Goal: Task Accomplishment & Management: Manage account settings

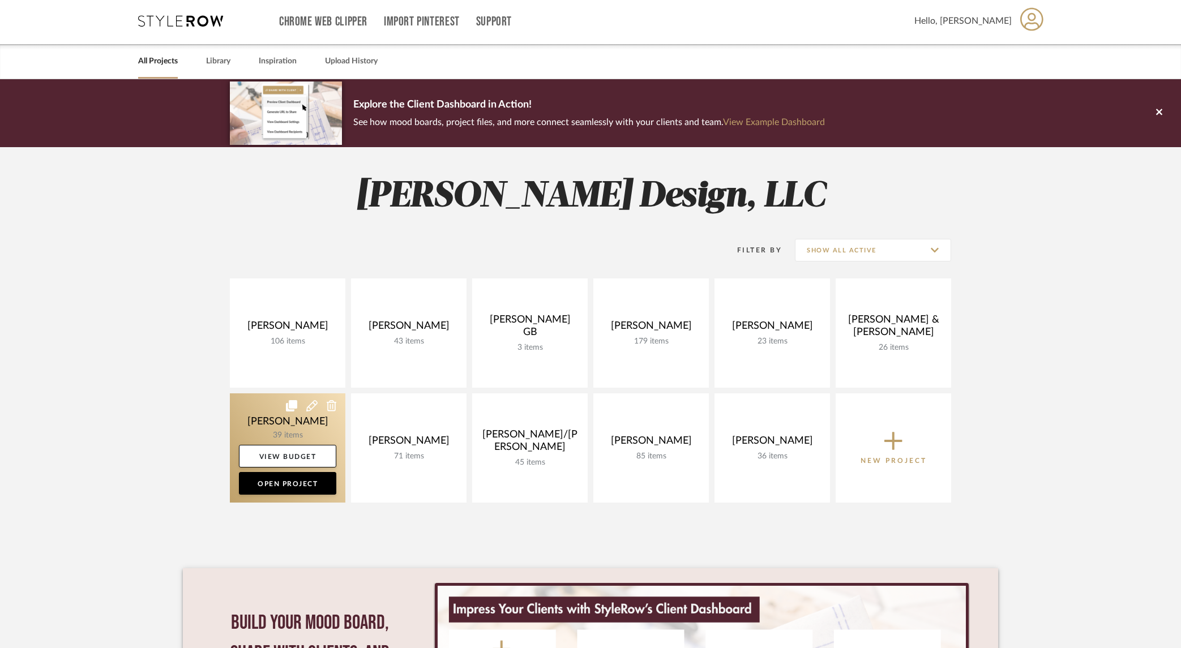
click at [294, 427] on link at bounding box center [287, 447] width 115 height 109
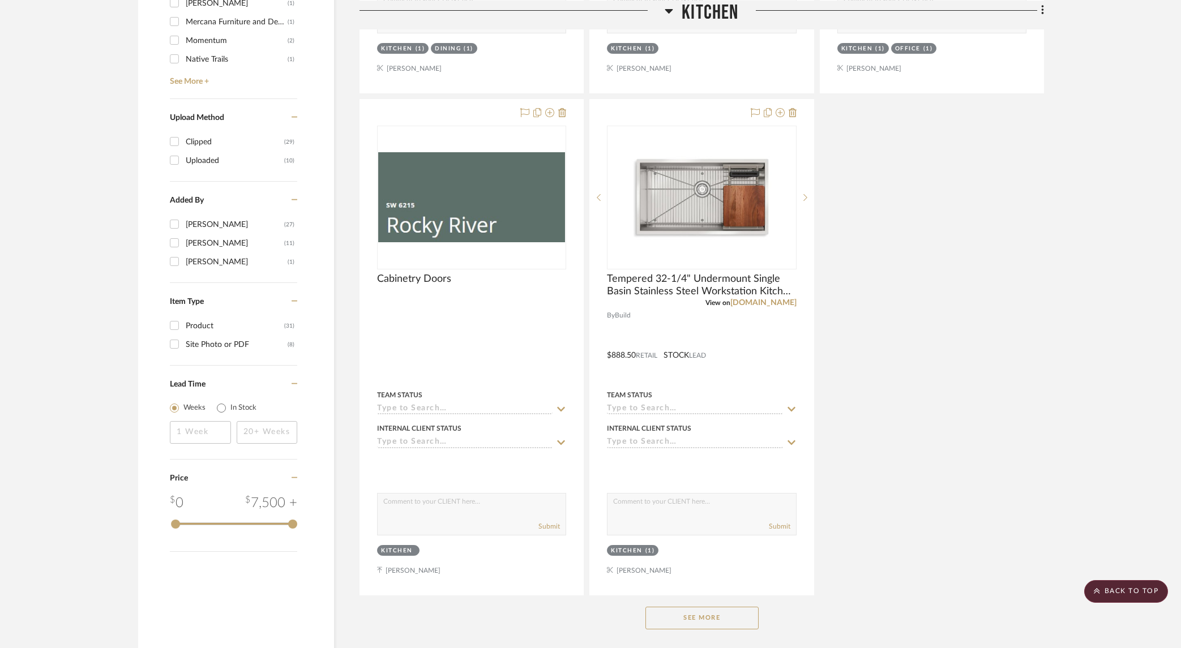
scroll to position [1379, 0]
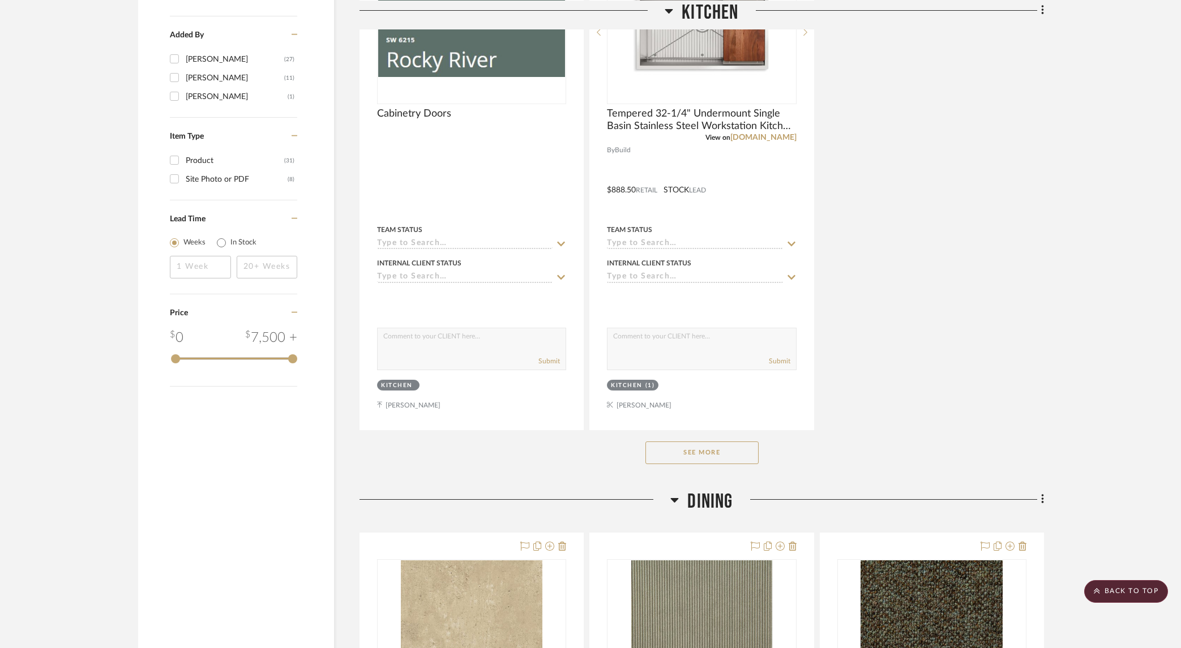
click at [732, 452] on button "See More" at bounding box center [701, 452] width 113 height 23
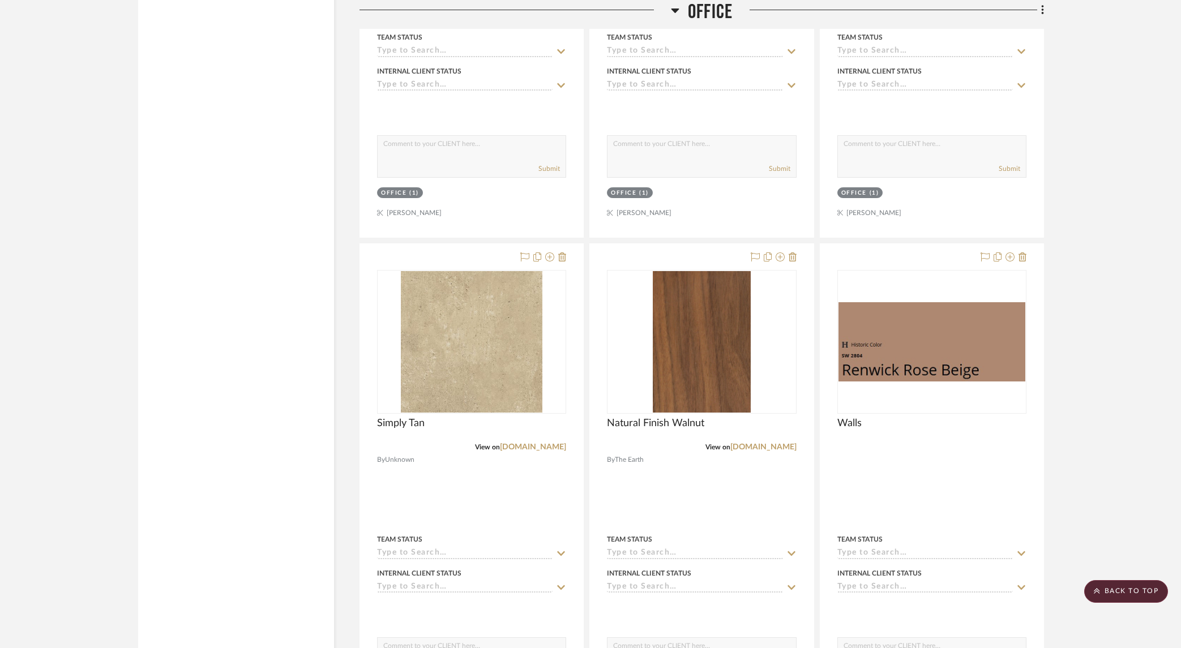
scroll to position [2775, 0]
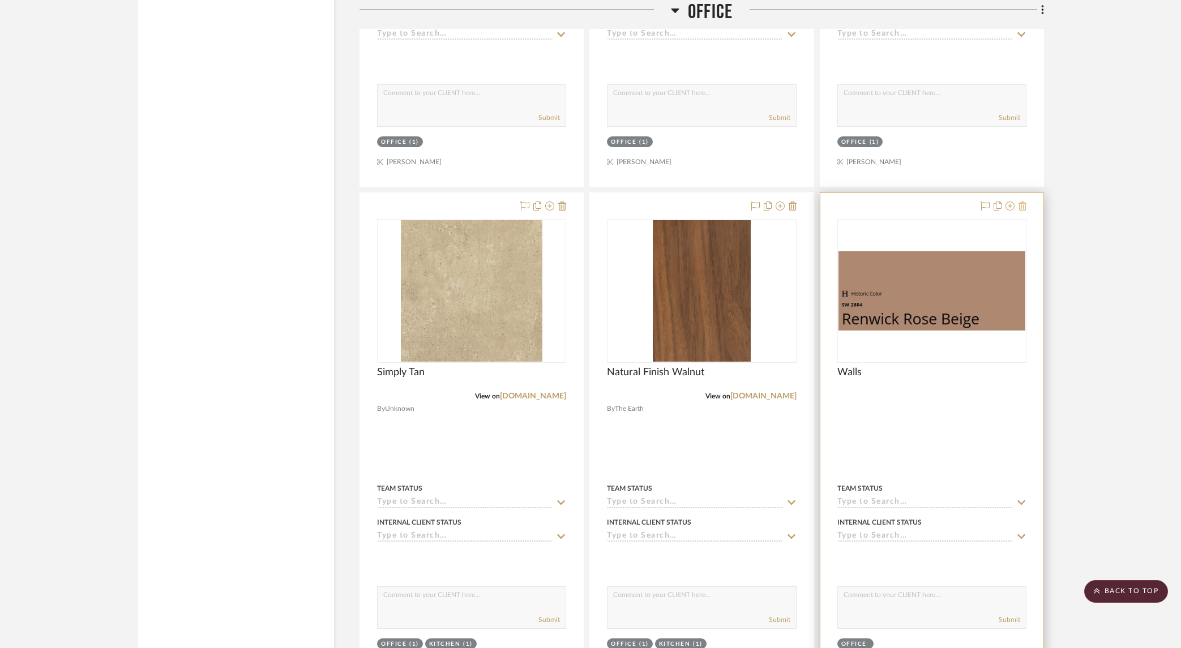
click at [1023, 204] on icon at bounding box center [1022, 205] width 8 height 9
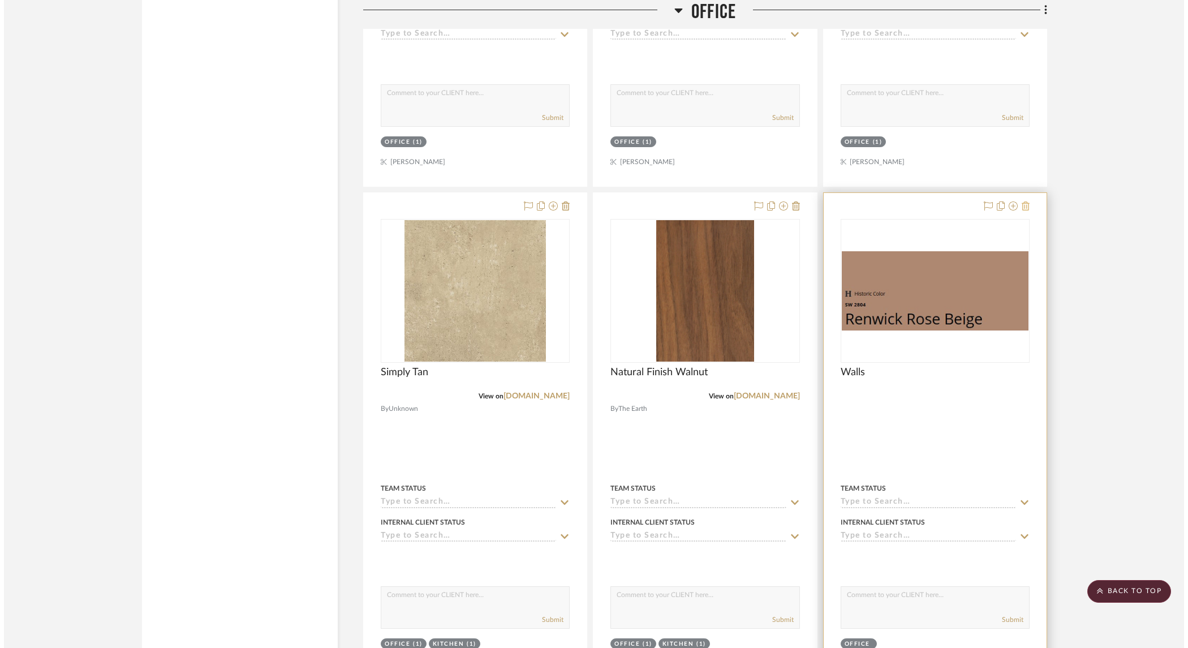
scroll to position [0, 0]
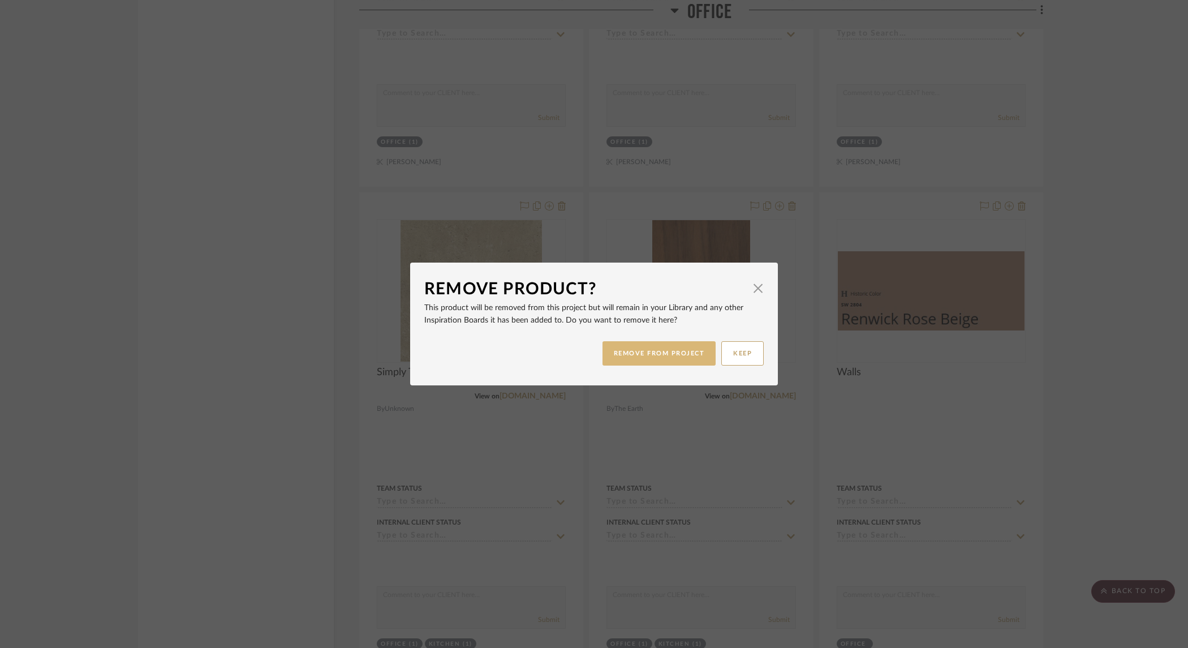
click at [663, 360] on button "REMOVE FROM PROJECT" at bounding box center [660, 353] width 114 height 24
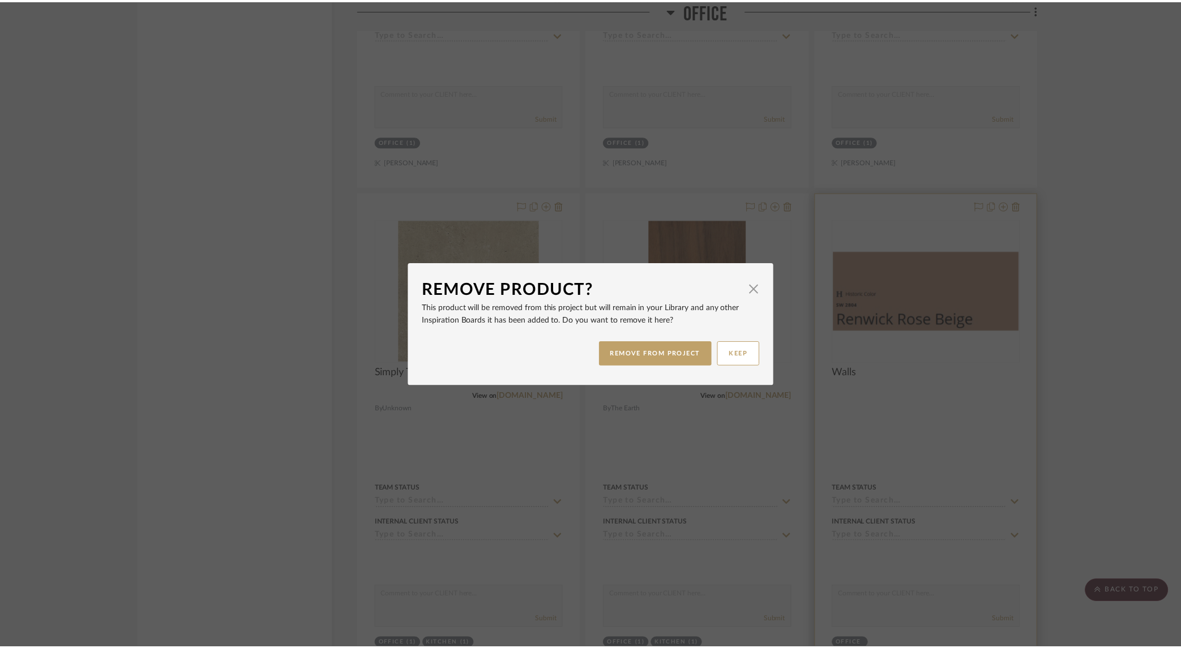
scroll to position [2775, 0]
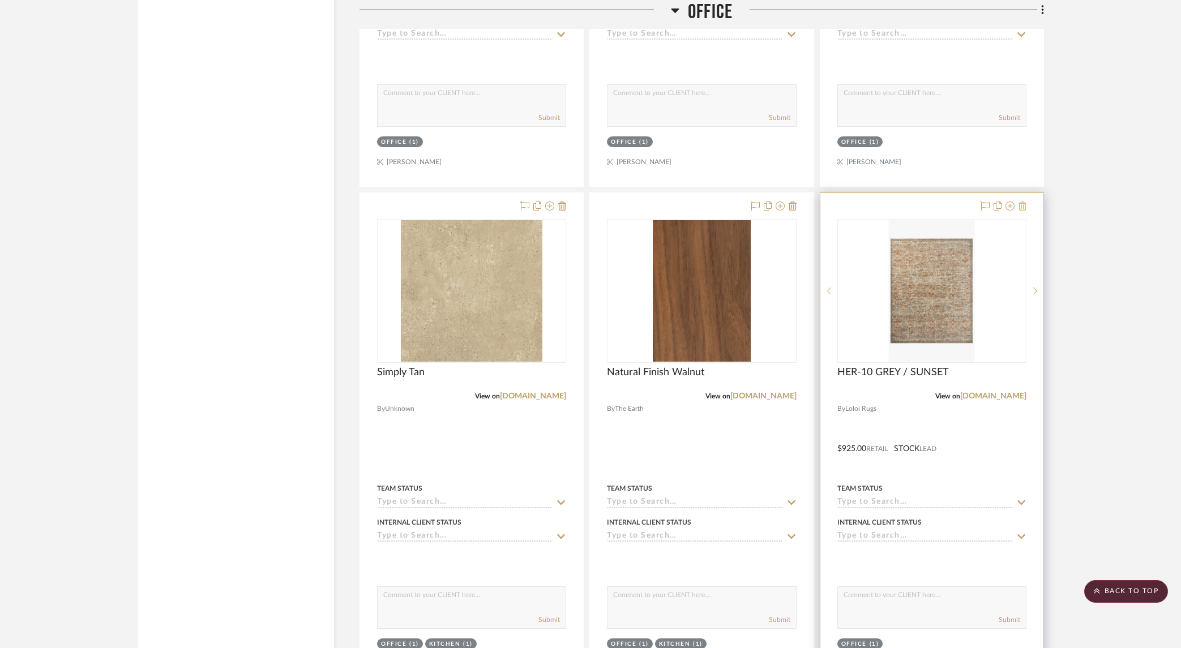
click at [1024, 202] on icon at bounding box center [1022, 205] width 8 height 9
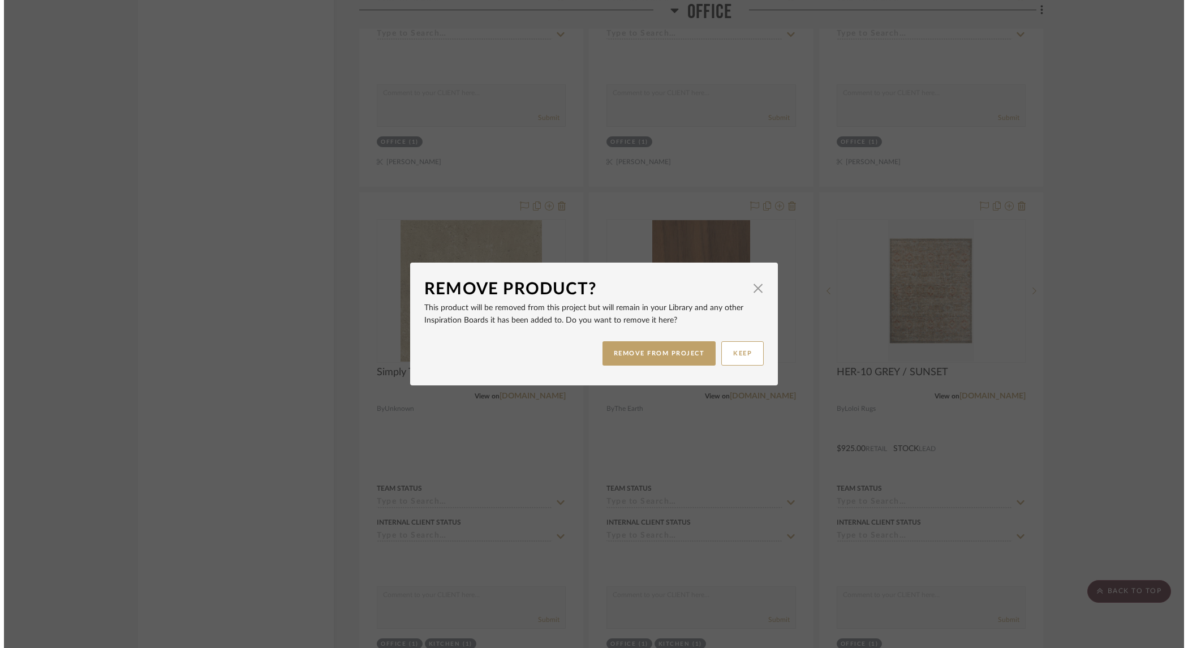
scroll to position [0, 0]
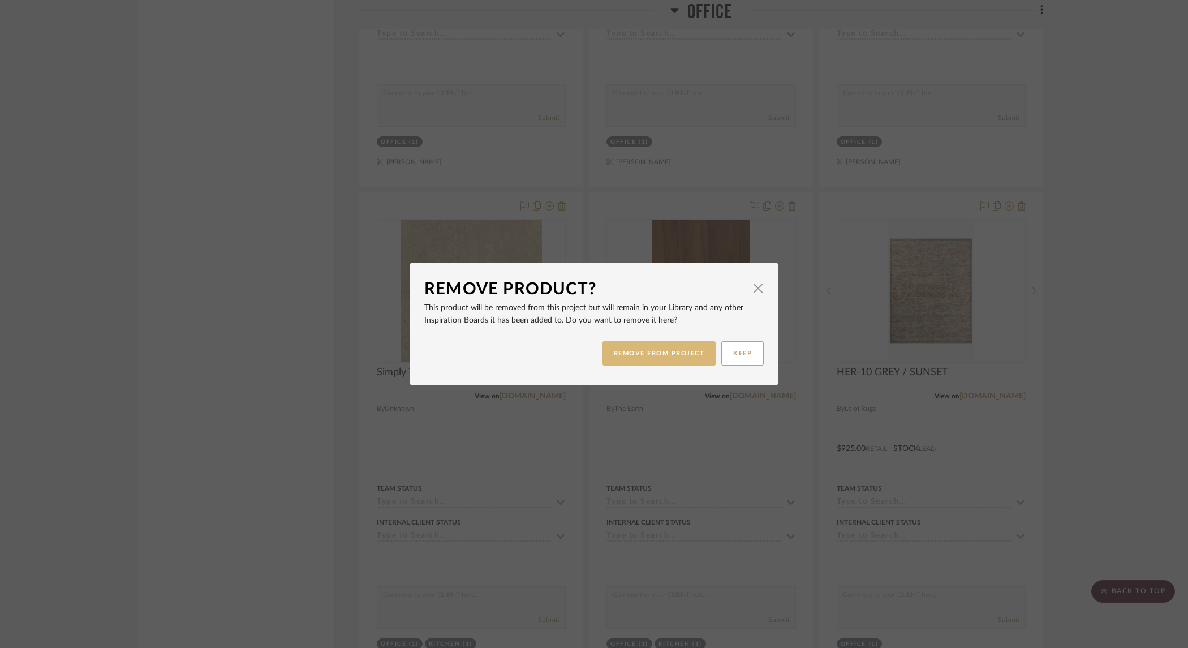
click at [680, 353] on button "REMOVE FROM PROJECT" at bounding box center [660, 353] width 114 height 24
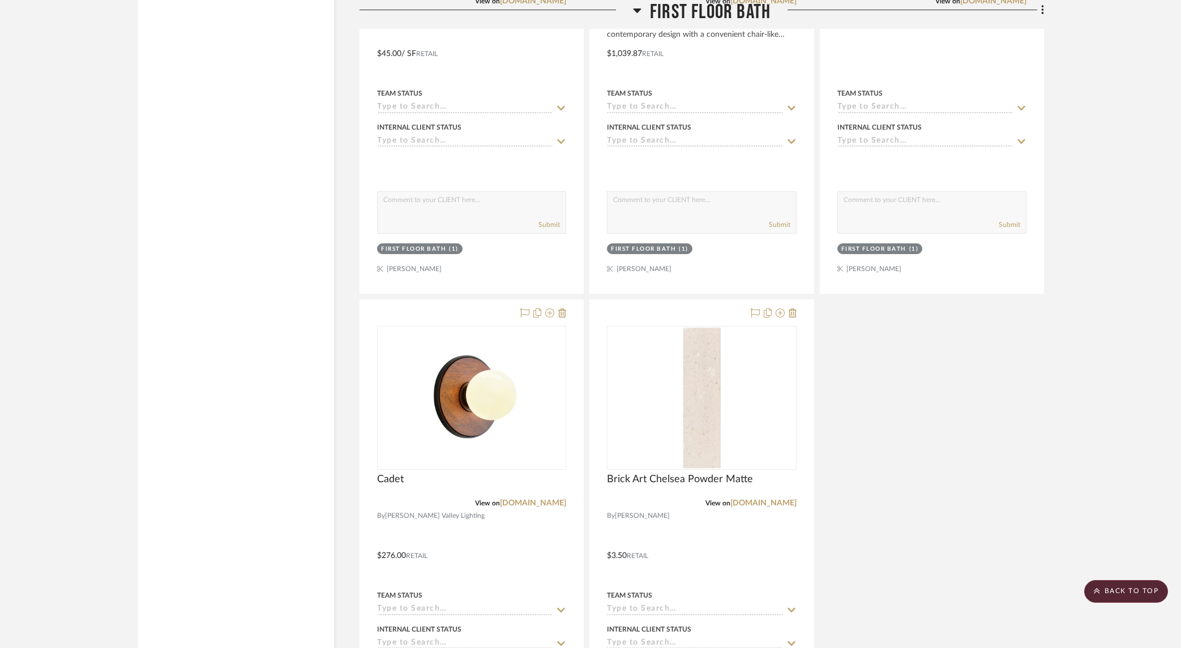
scroll to position [5126, 0]
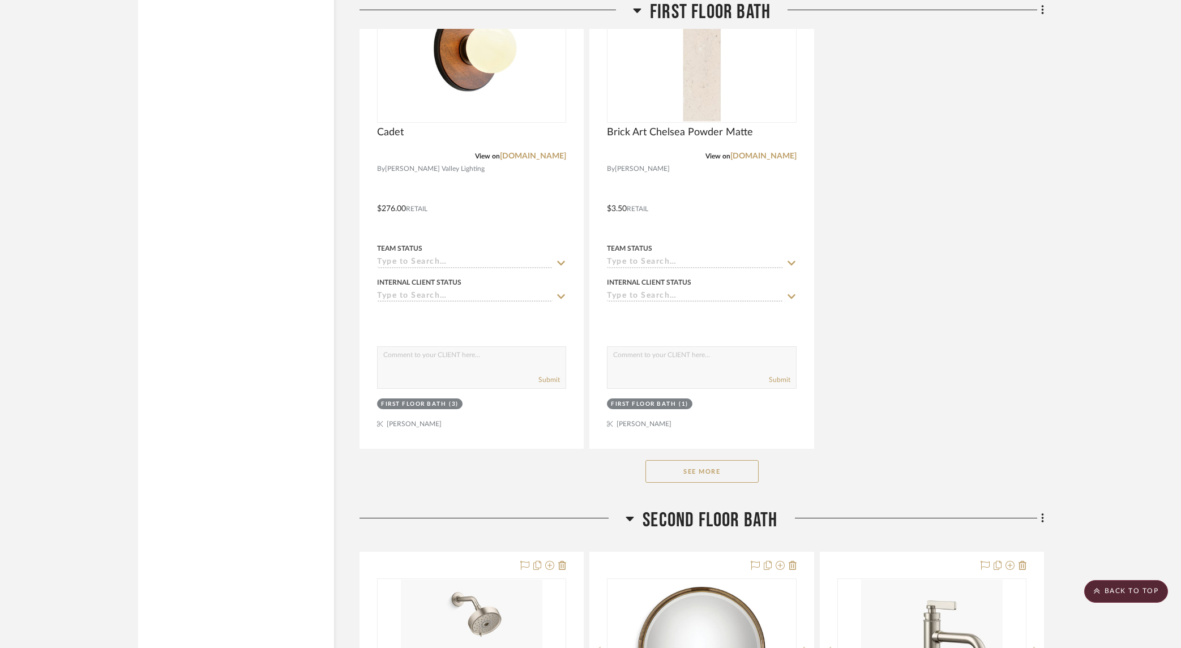
click at [733, 466] on button "See More" at bounding box center [701, 471] width 113 height 23
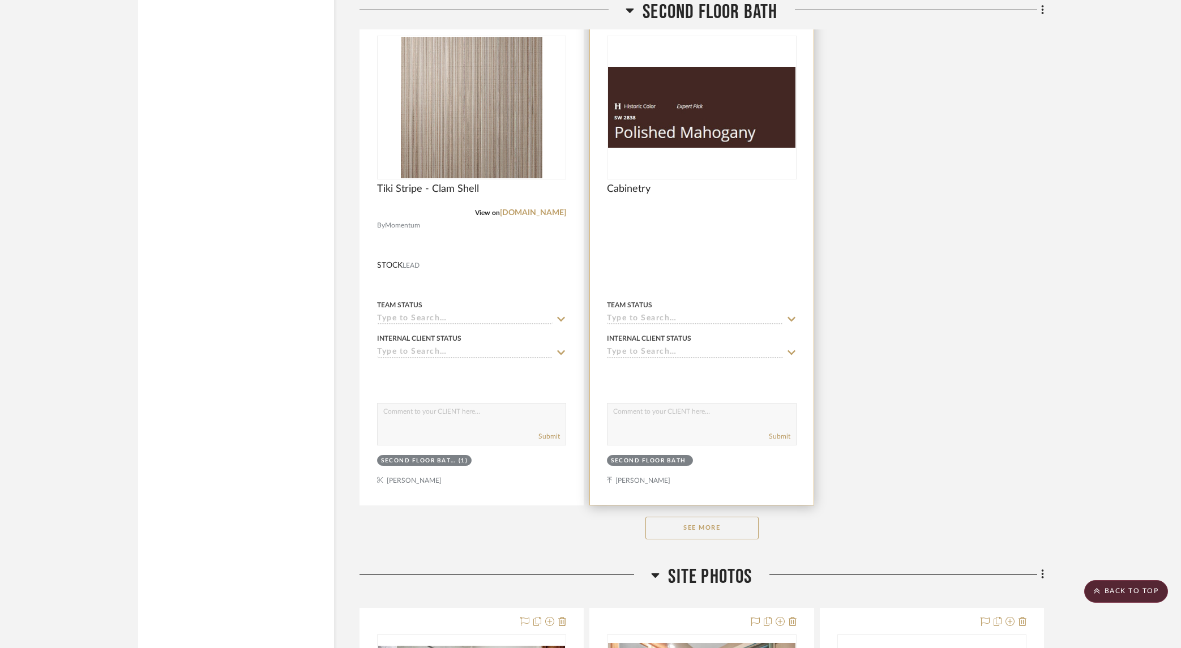
scroll to position [6802, 0]
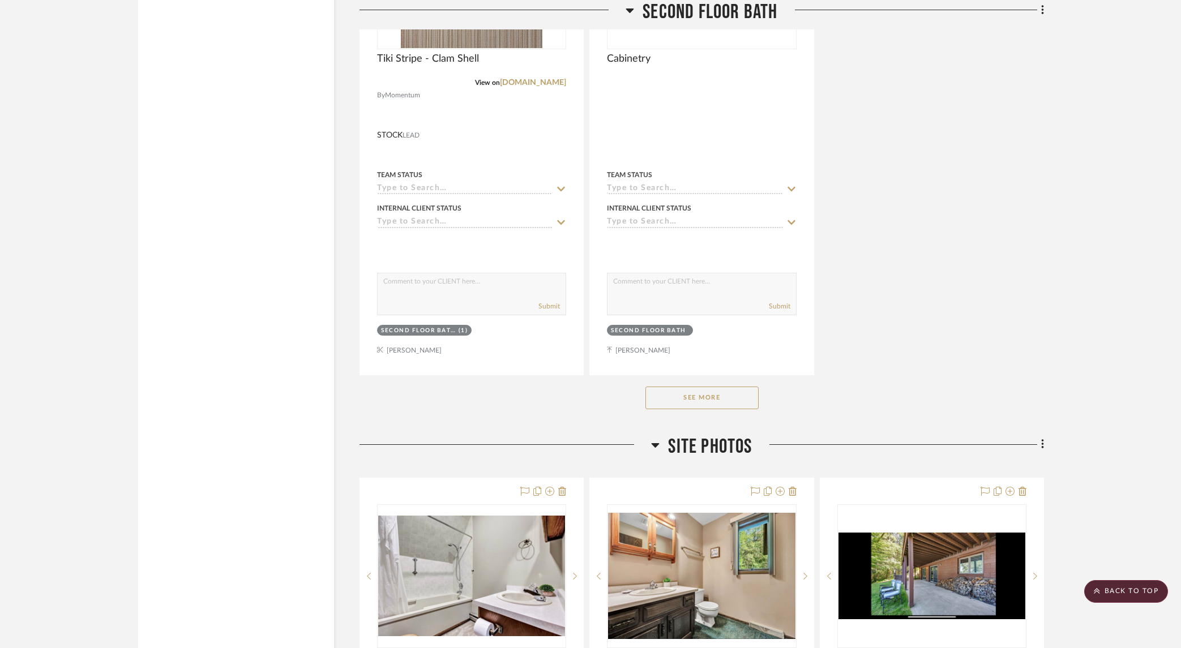
click at [696, 394] on button "See More" at bounding box center [701, 398] width 113 height 23
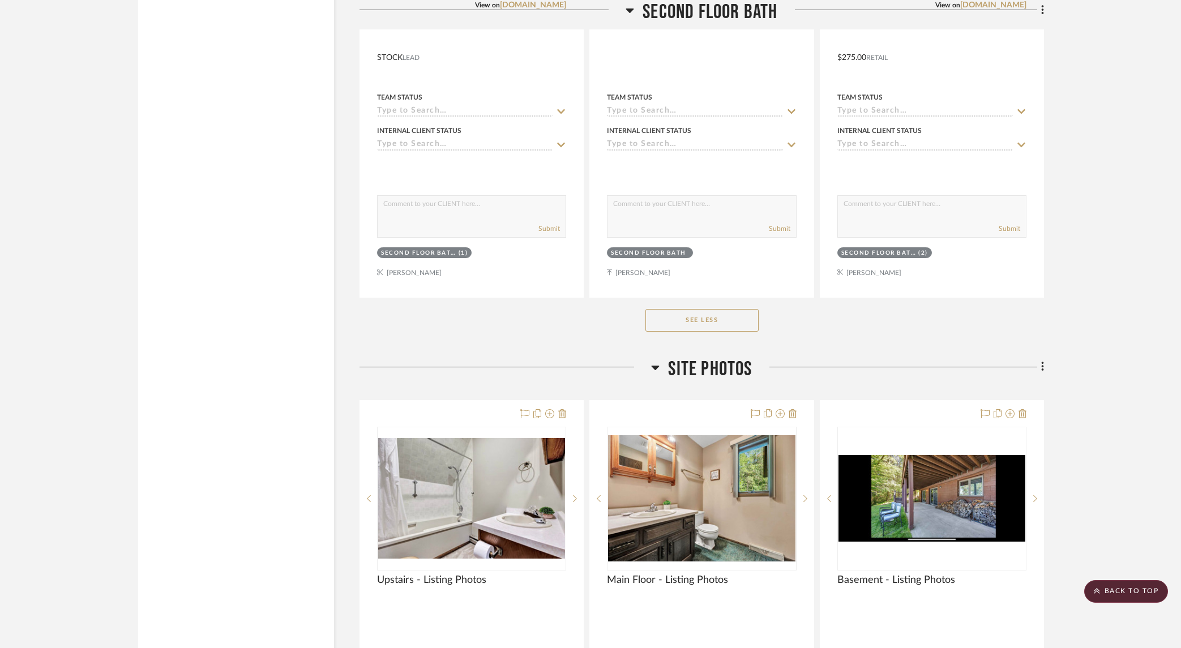
scroll to position [6941, 0]
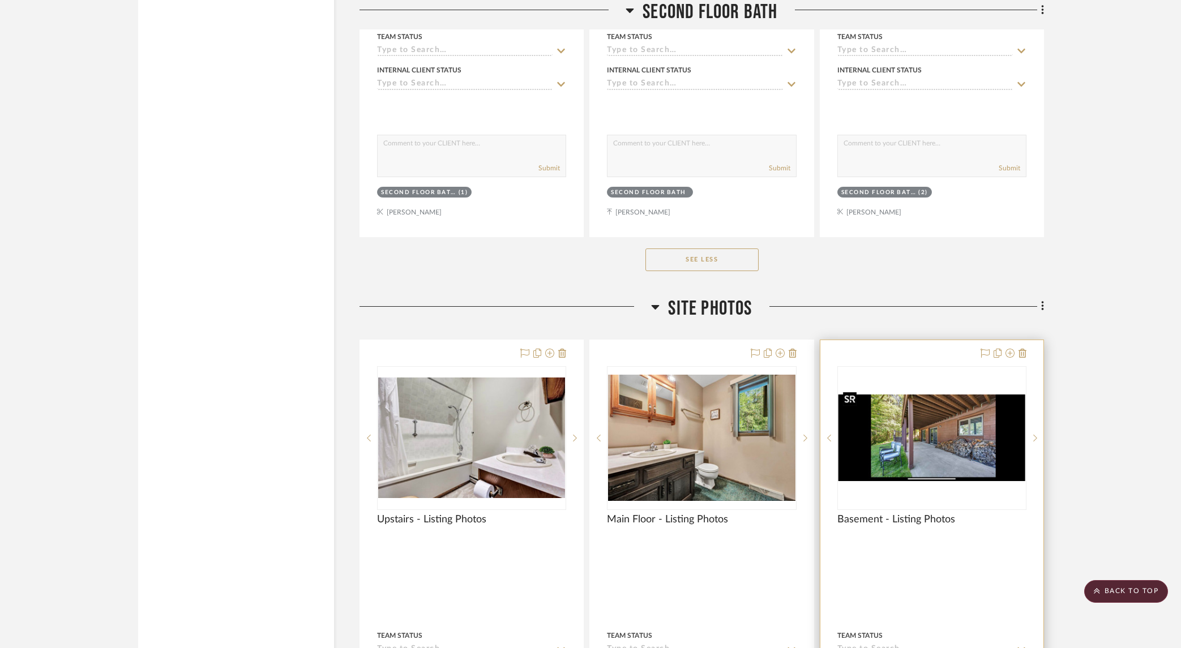
click at [0, 0] on img at bounding box center [0, 0] width 0 height 0
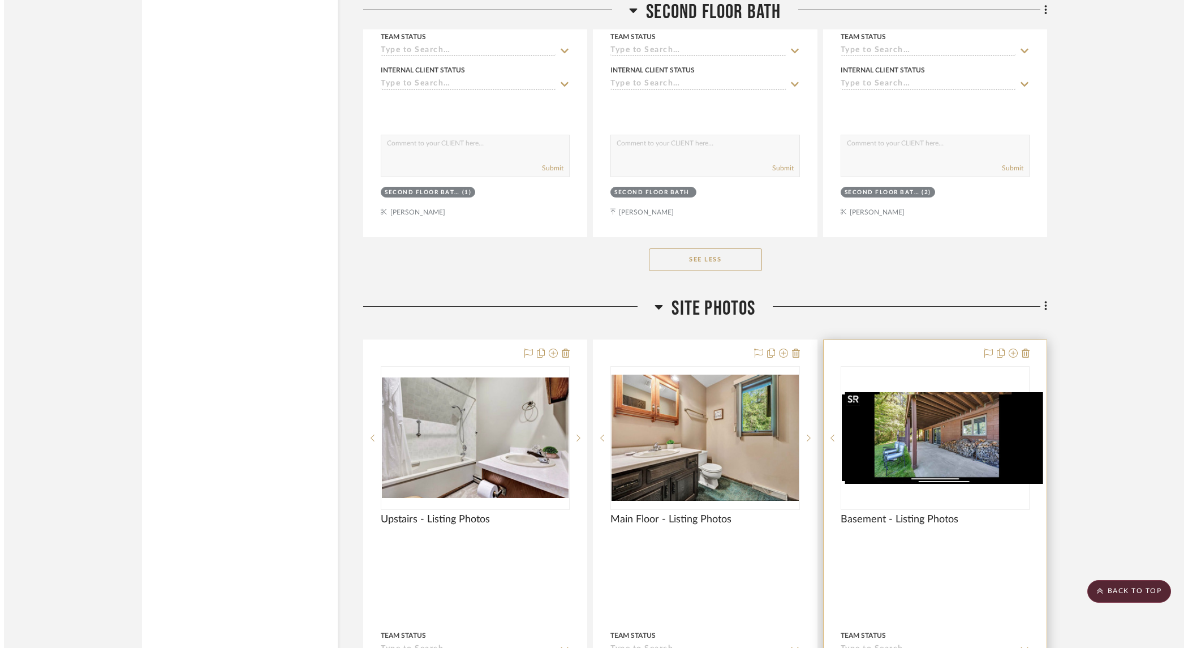
scroll to position [0, 0]
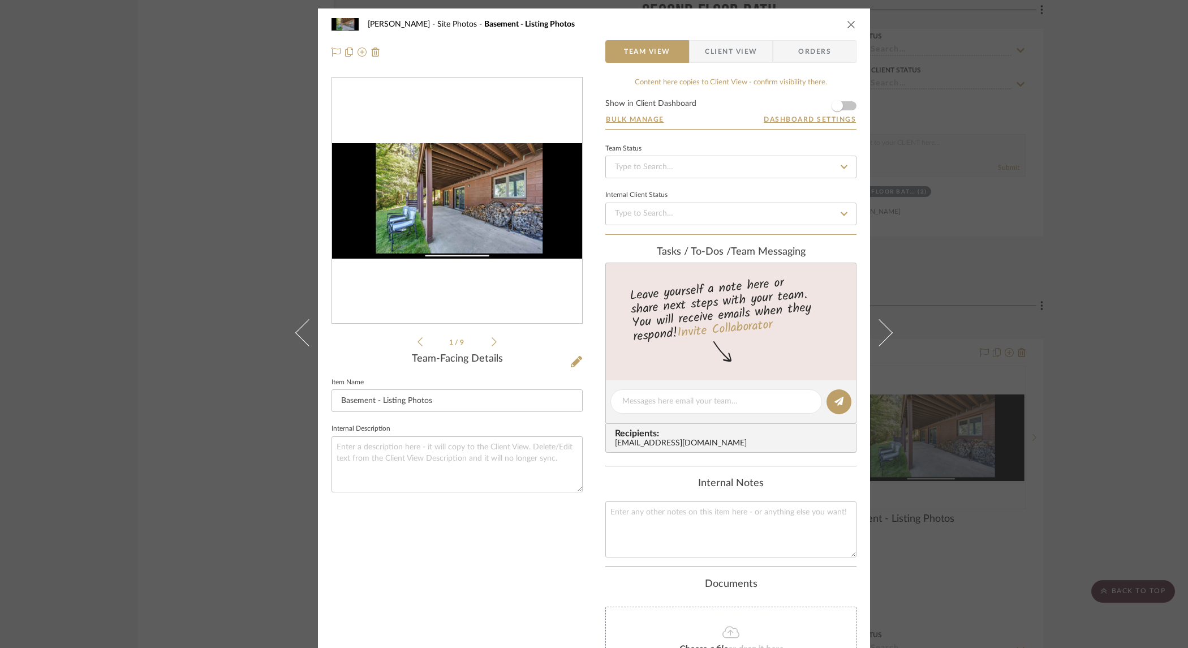
click at [492, 343] on icon at bounding box center [494, 342] width 5 height 10
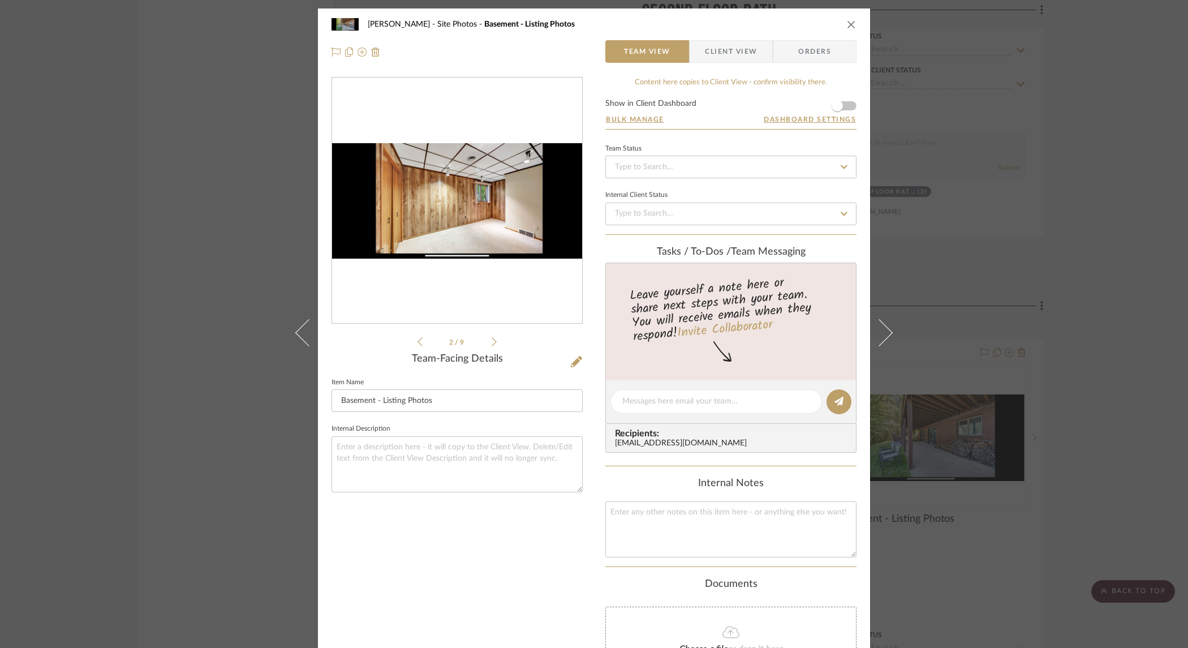
click at [492, 343] on icon at bounding box center [494, 342] width 5 height 10
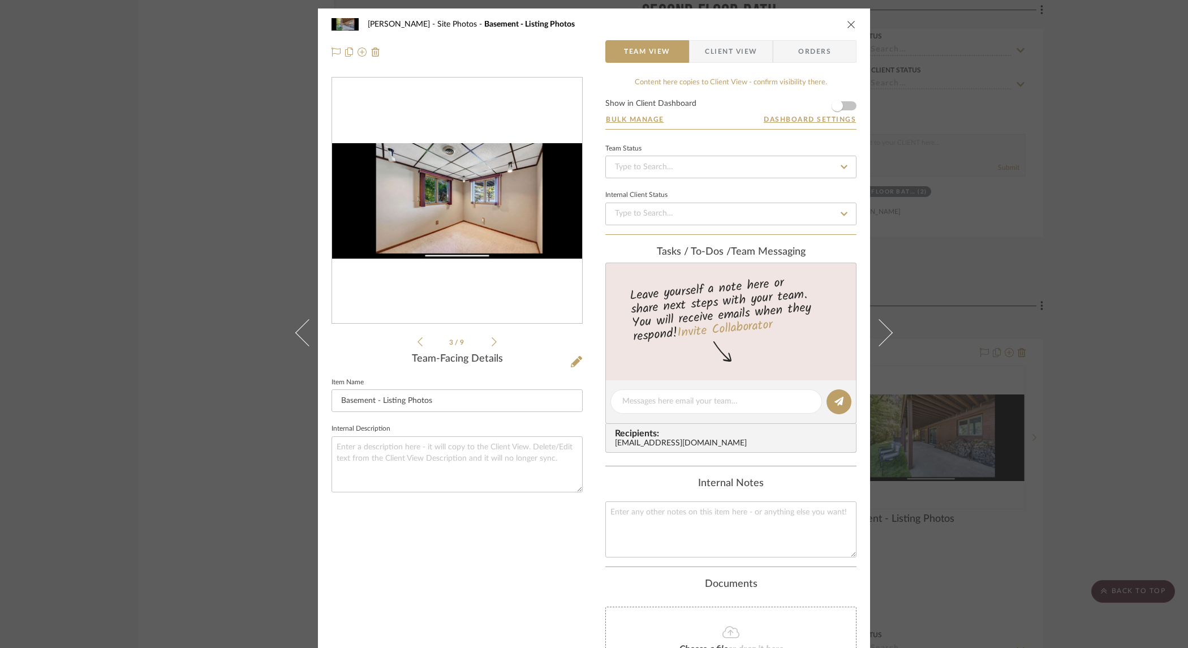
click at [492, 343] on icon at bounding box center [494, 342] width 5 height 10
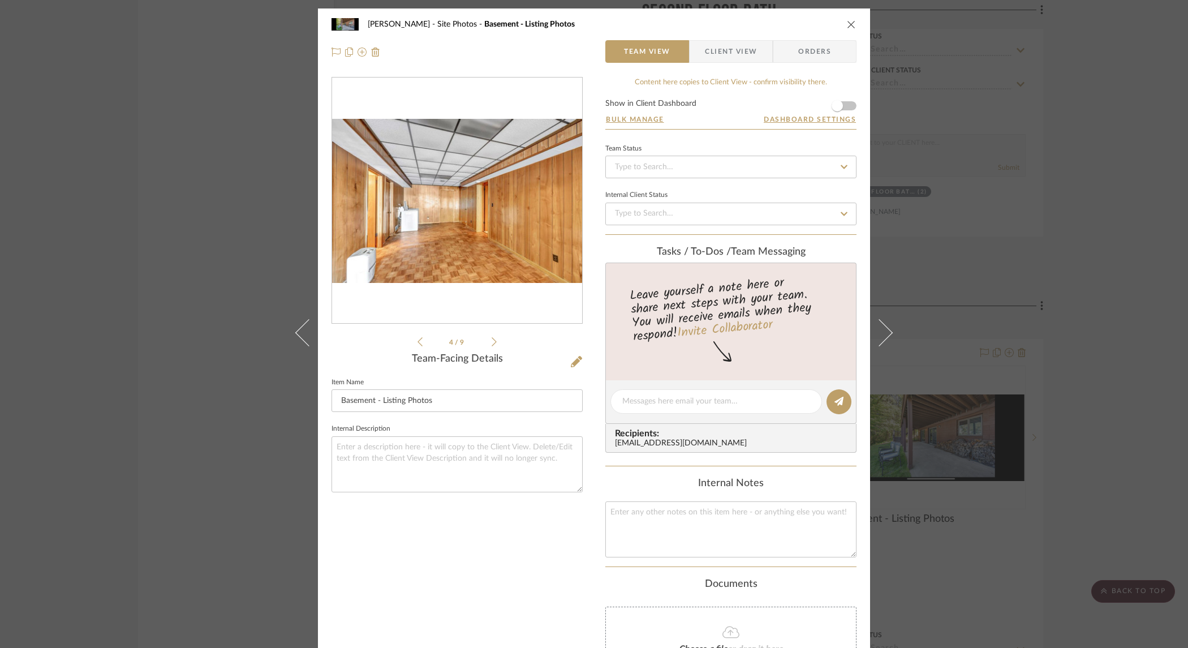
click at [492, 343] on icon at bounding box center [494, 342] width 5 height 10
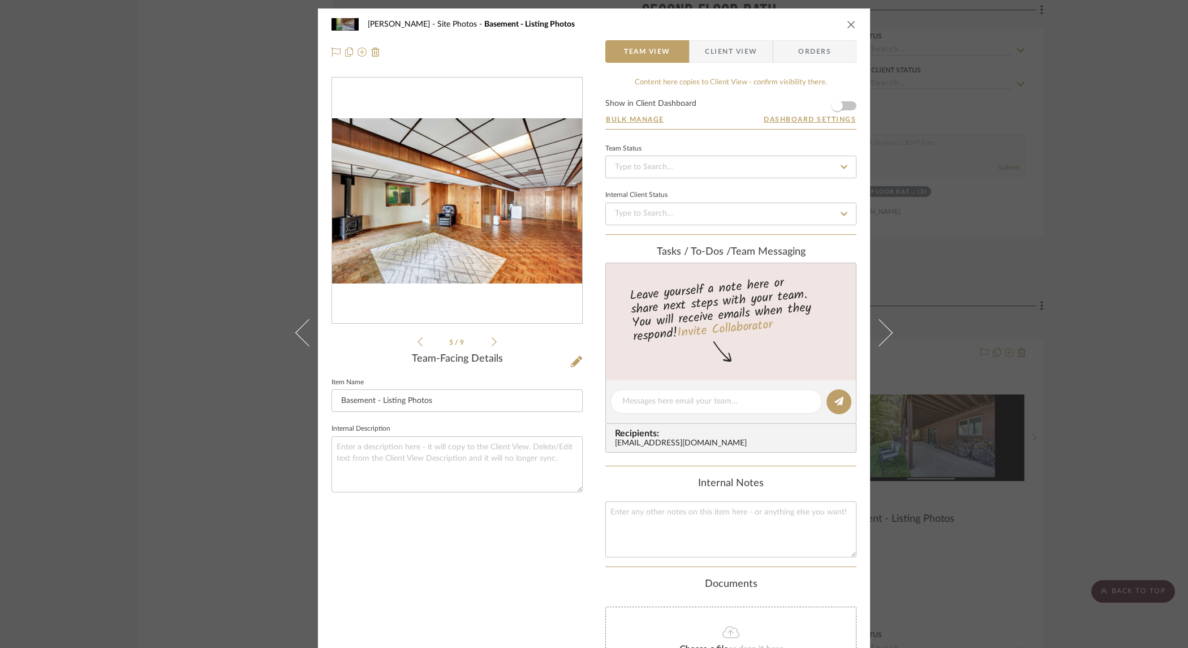
click at [492, 343] on icon at bounding box center [494, 342] width 5 height 10
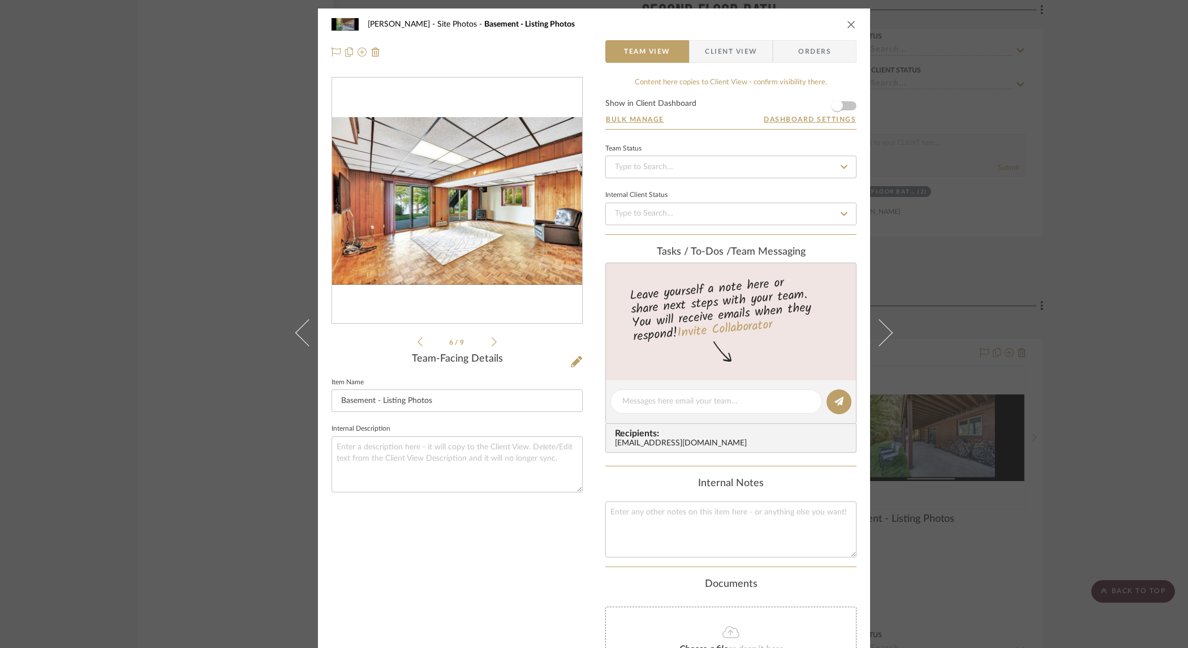
click at [492, 343] on icon at bounding box center [494, 342] width 5 height 10
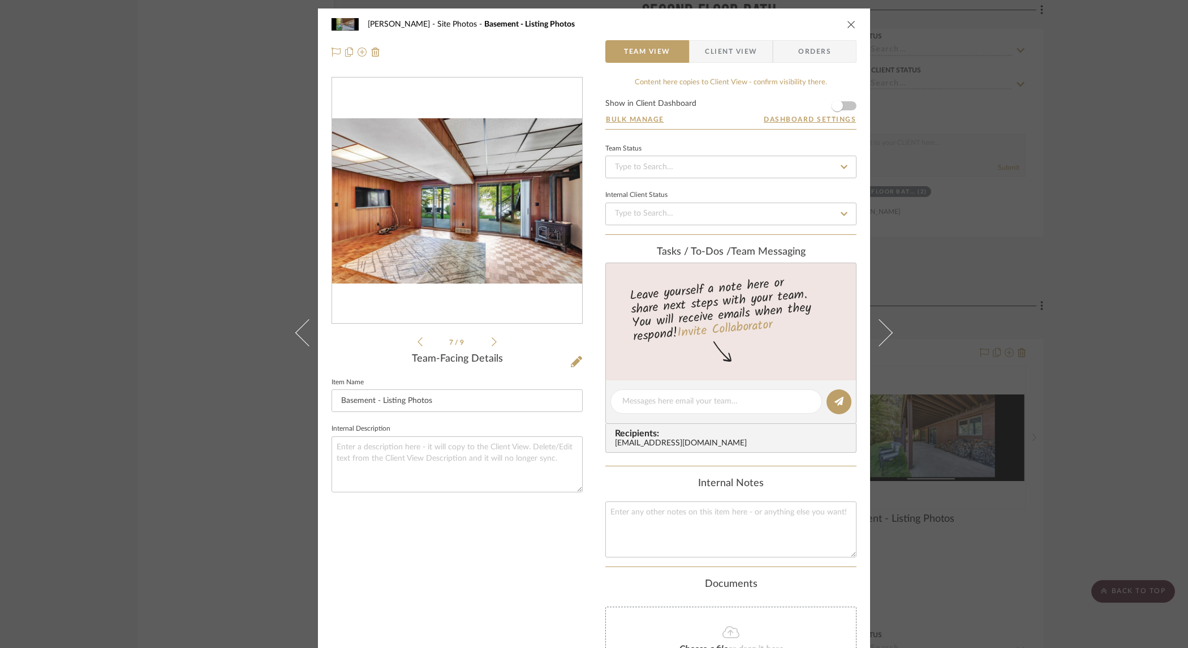
click at [492, 343] on icon at bounding box center [494, 342] width 5 height 10
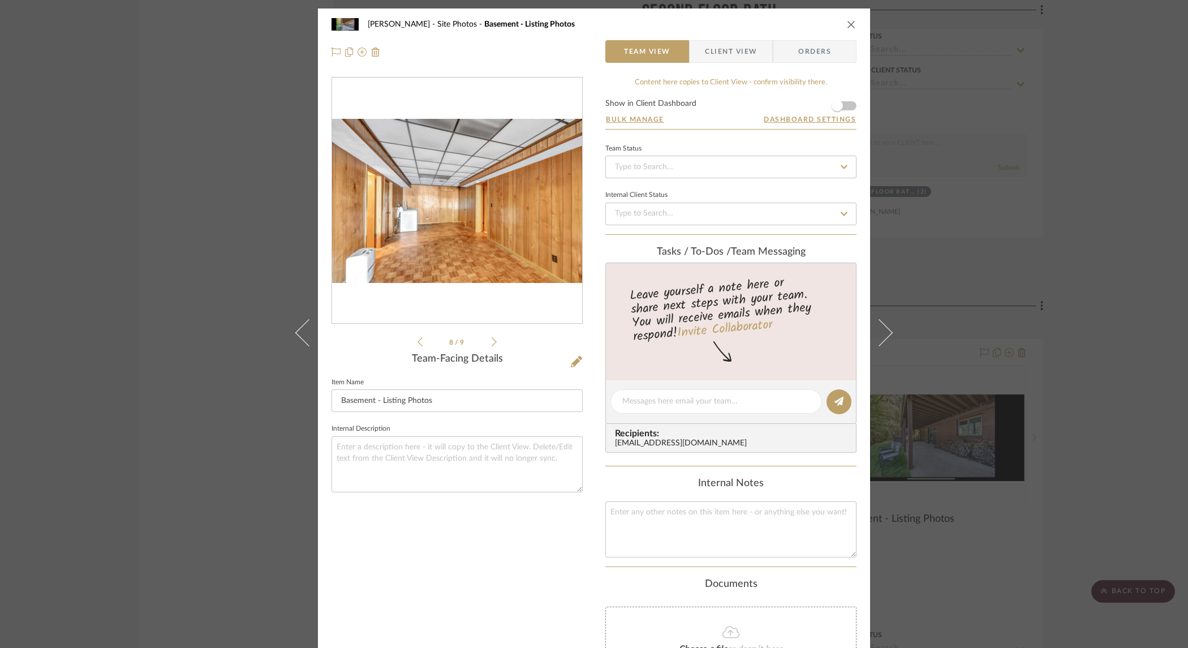
click at [492, 343] on icon at bounding box center [494, 342] width 5 height 10
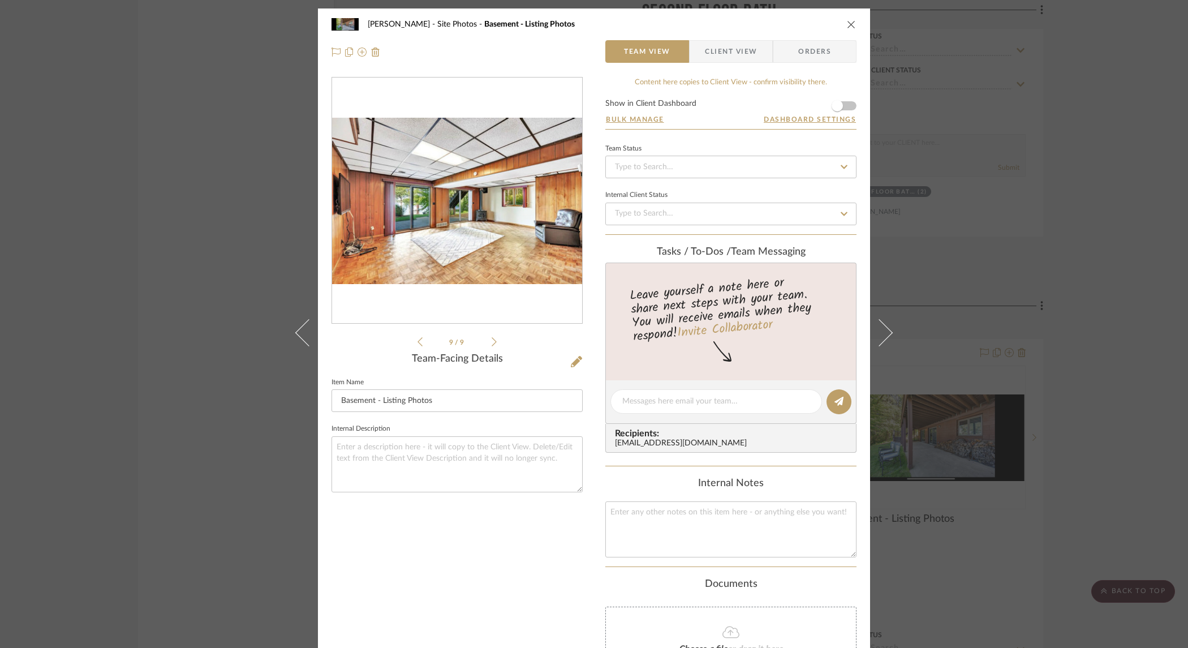
click at [492, 343] on icon at bounding box center [494, 342] width 5 height 10
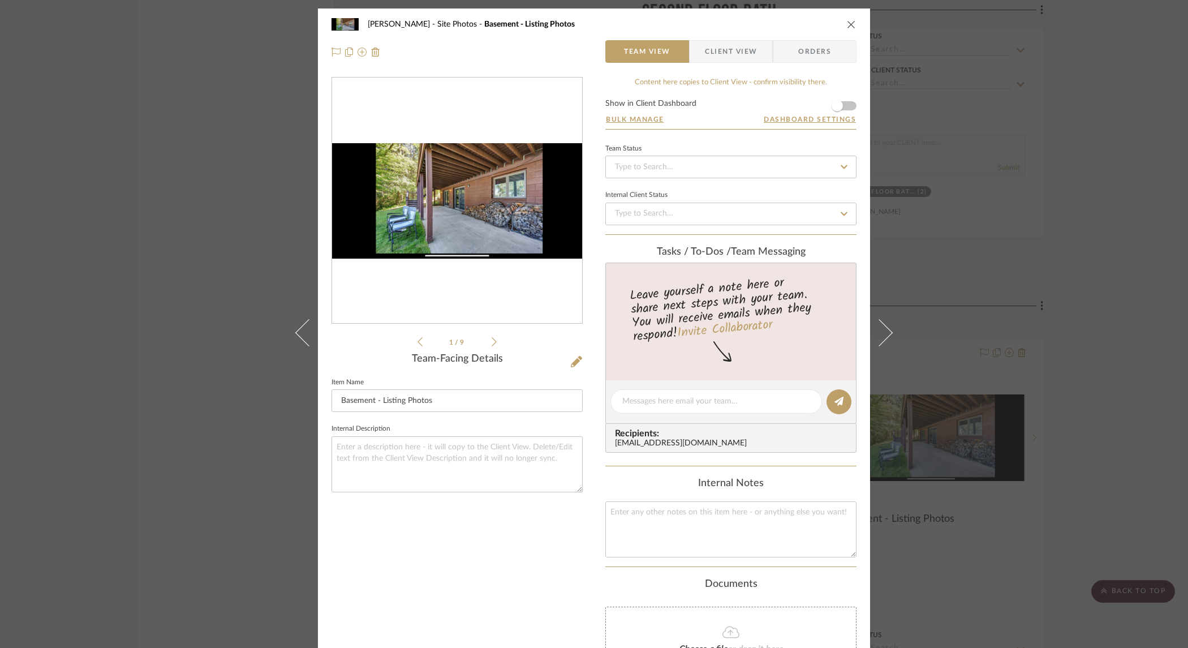
click at [492, 343] on icon at bounding box center [494, 342] width 5 height 10
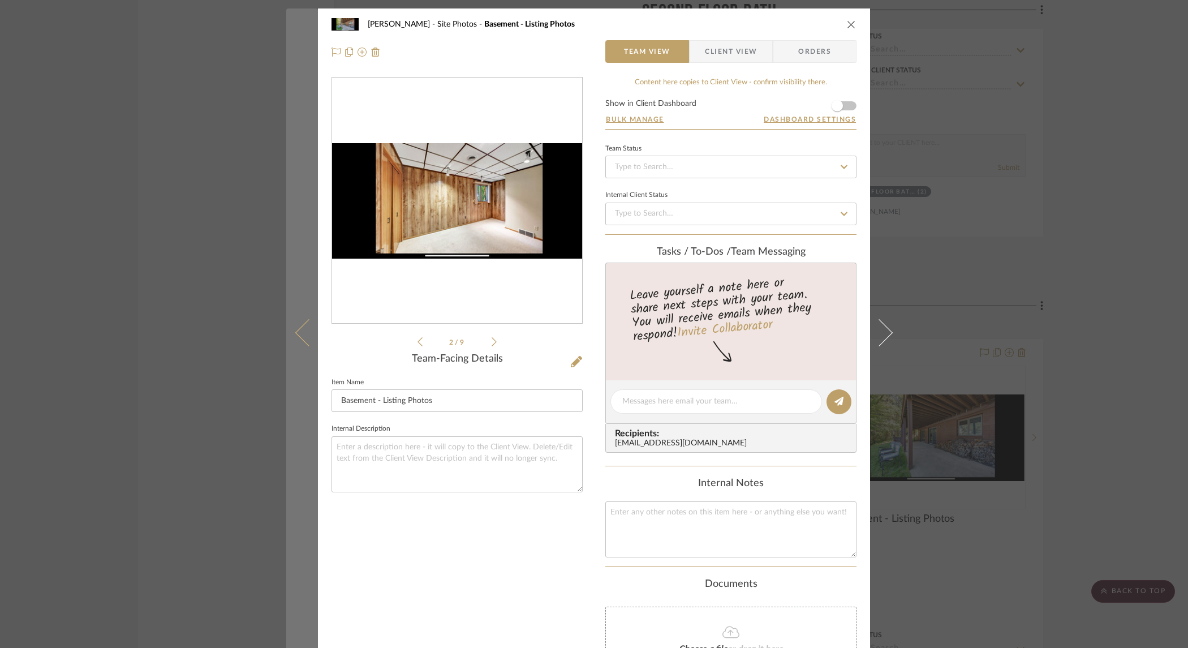
click at [290, 262] on button at bounding box center [302, 332] width 32 height 648
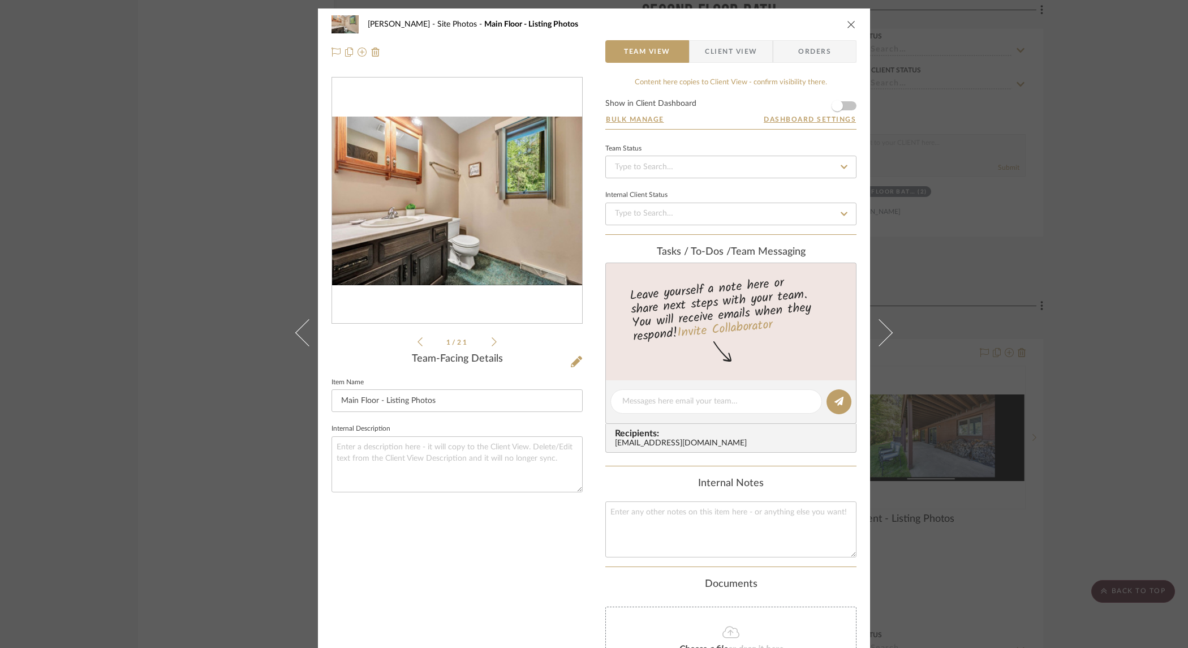
click at [201, 254] on div "[PERSON_NAME] Site Photos Main Floor - Listing Photos Team View Client View Ord…" at bounding box center [594, 324] width 1188 height 648
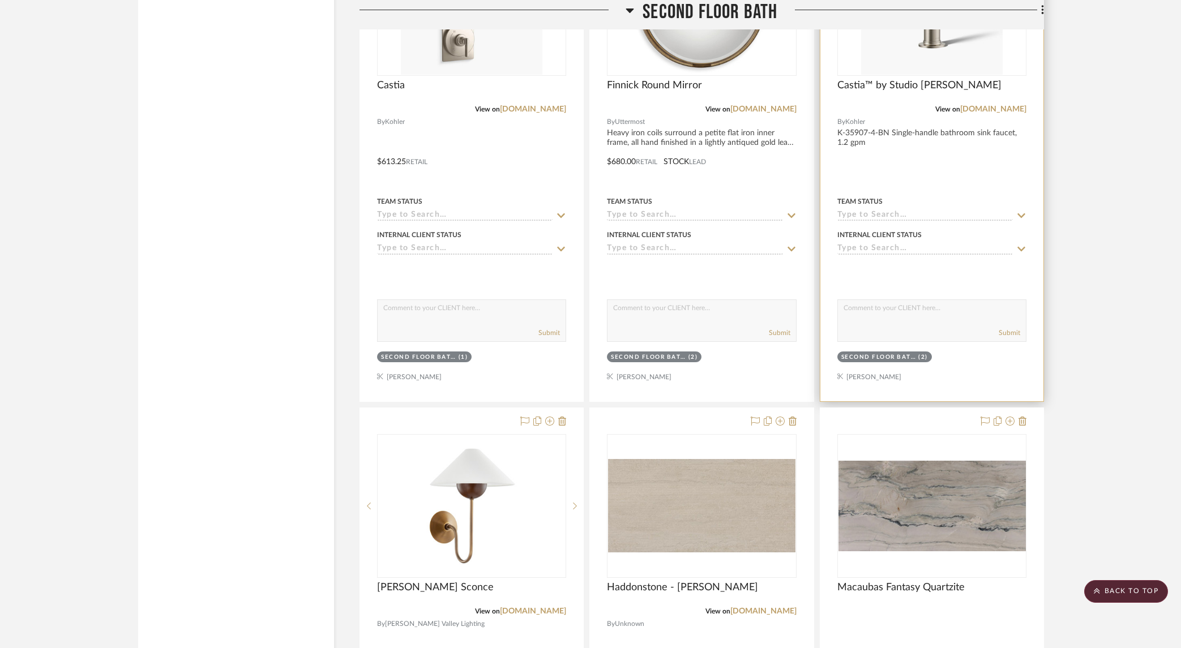
scroll to position [5550, 0]
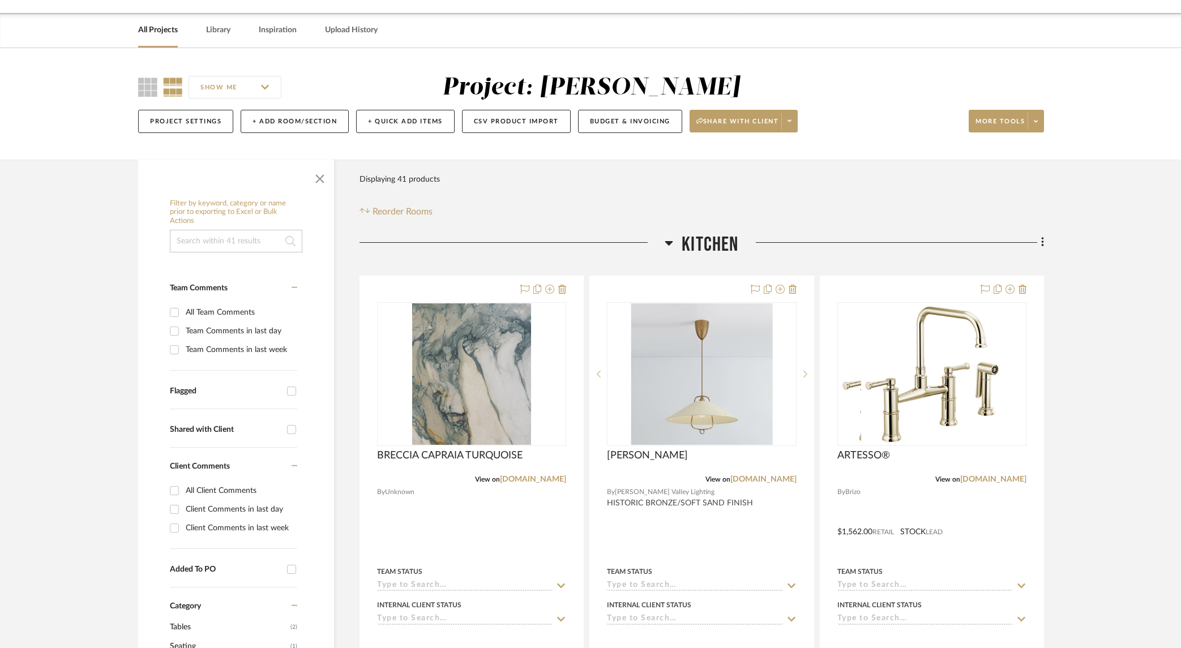
scroll to position [0, 0]
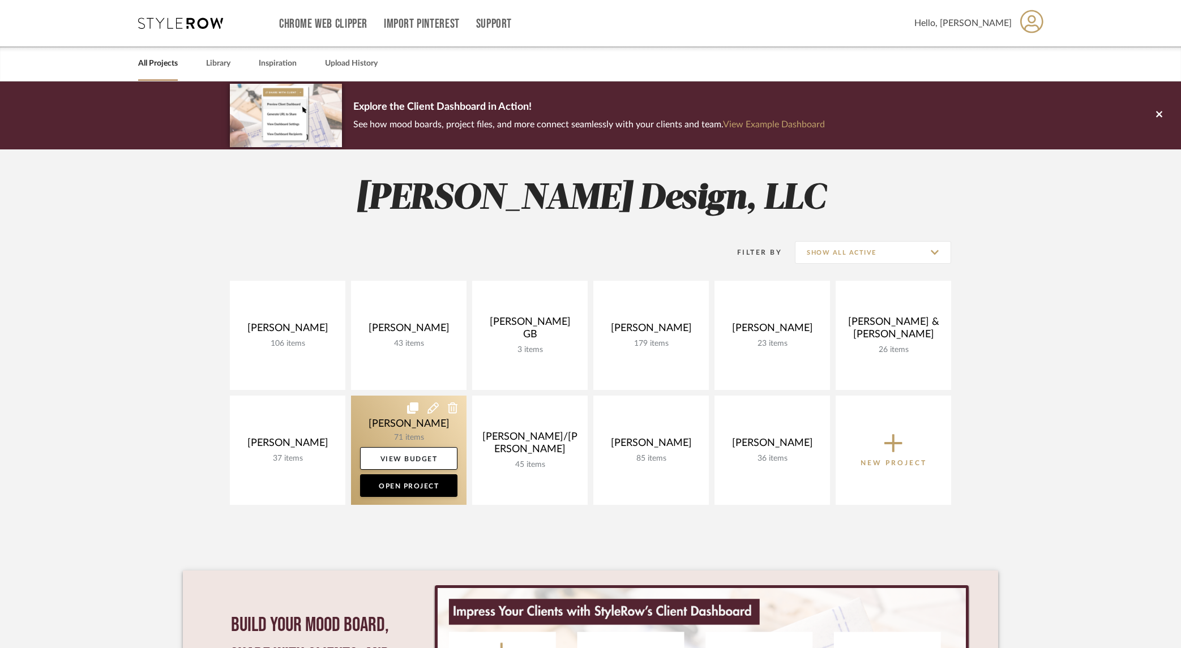
click at [418, 435] on link at bounding box center [408, 450] width 115 height 109
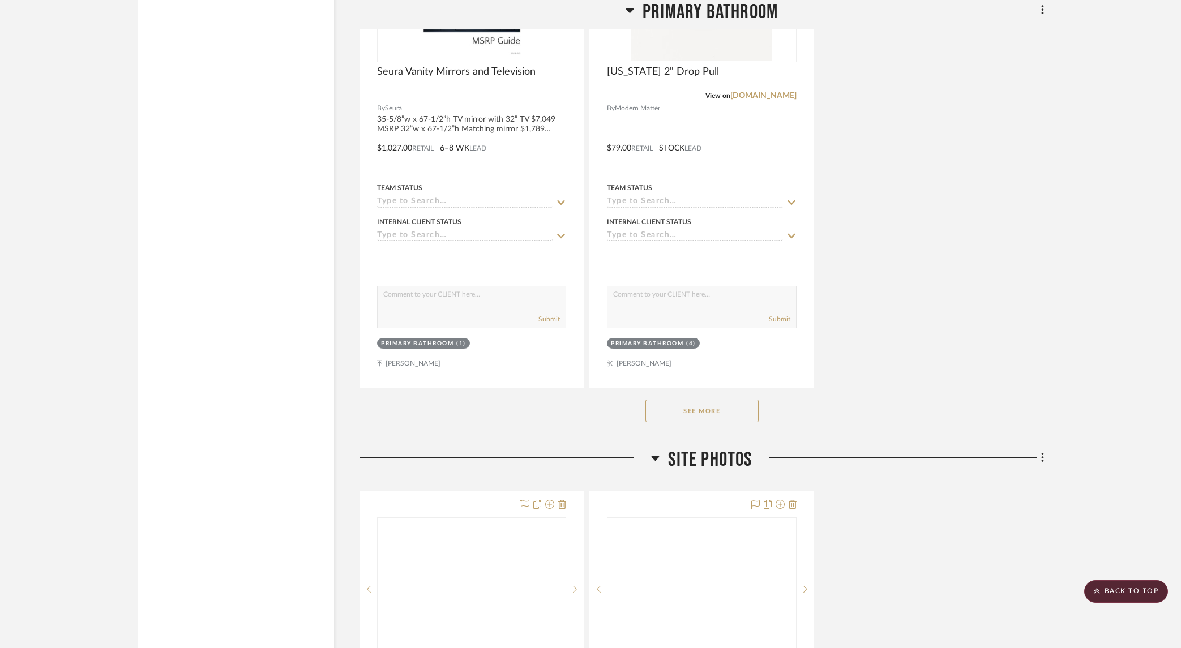
scroll to position [5287, 0]
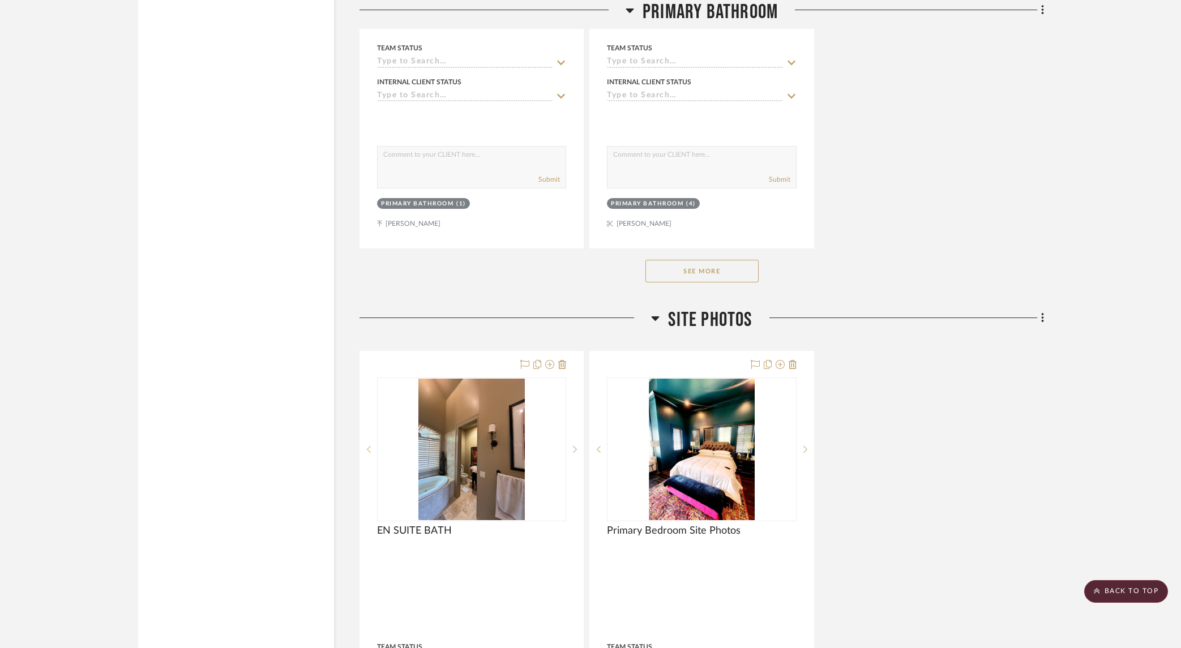
click at [725, 260] on button "See More" at bounding box center [701, 271] width 113 height 23
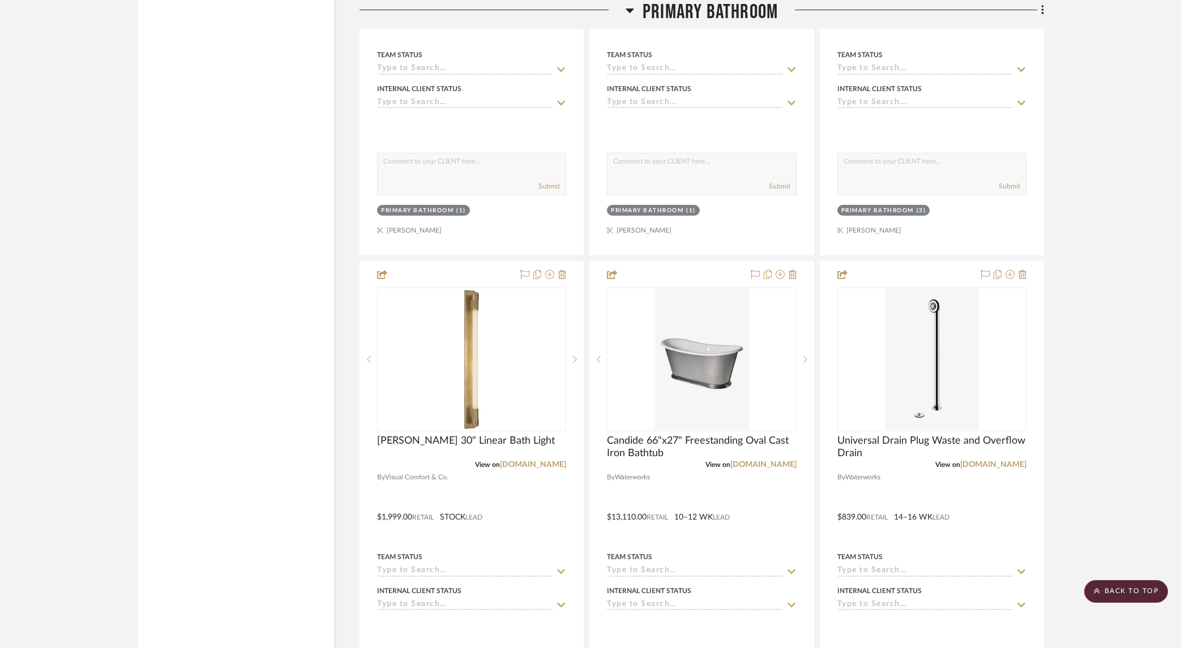
scroll to position [6801, 0]
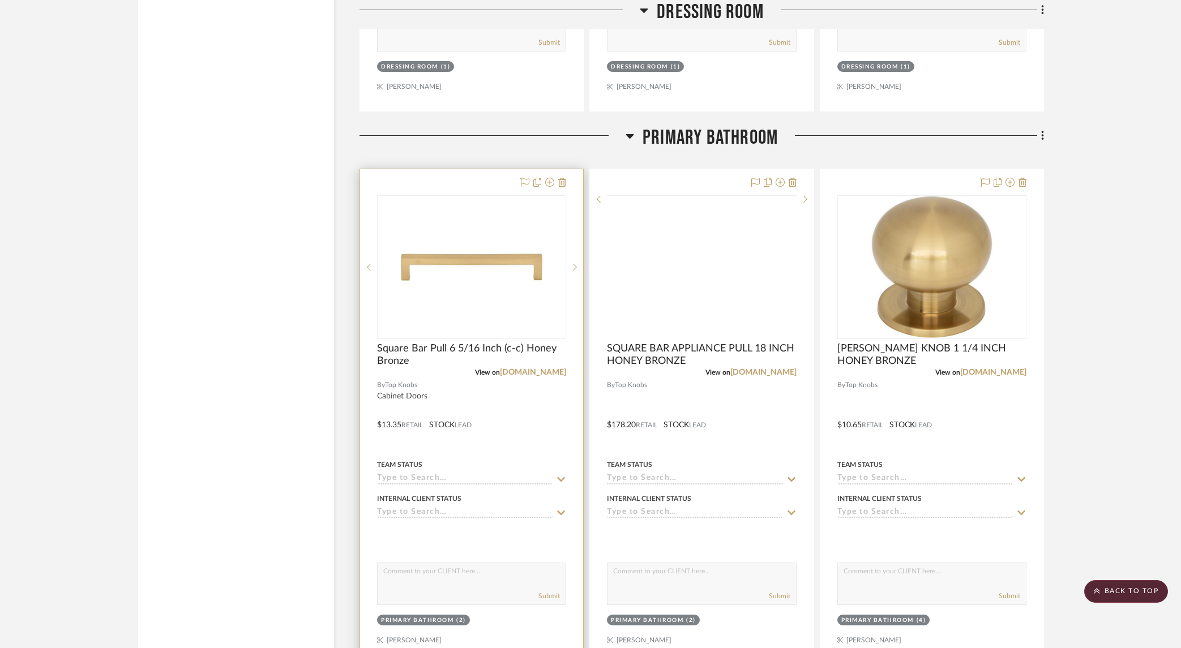
scroll to position [3868, 0]
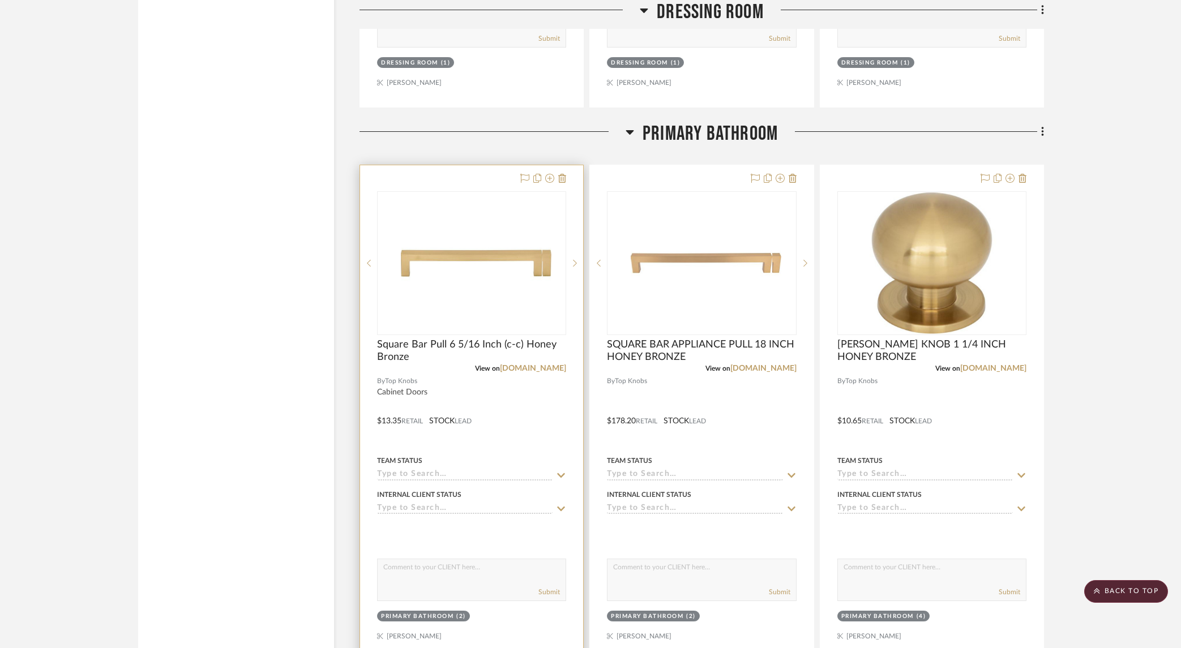
click at [473, 165] on div at bounding box center [471, 412] width 223 height 495
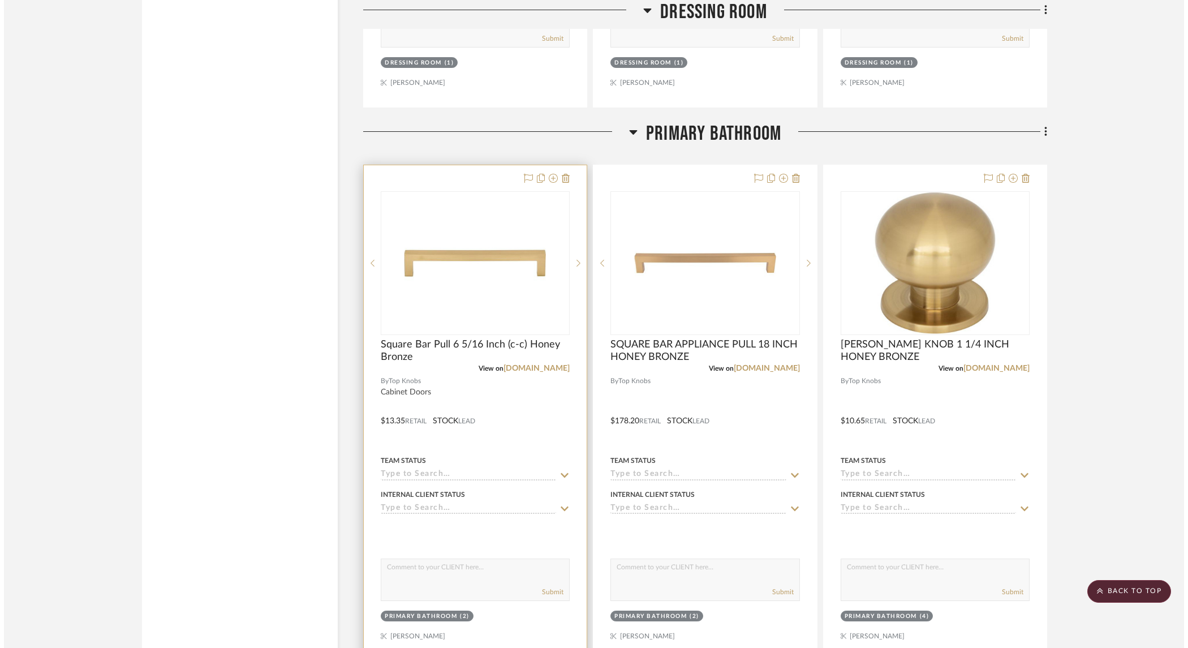
scroll to position [0, 0]
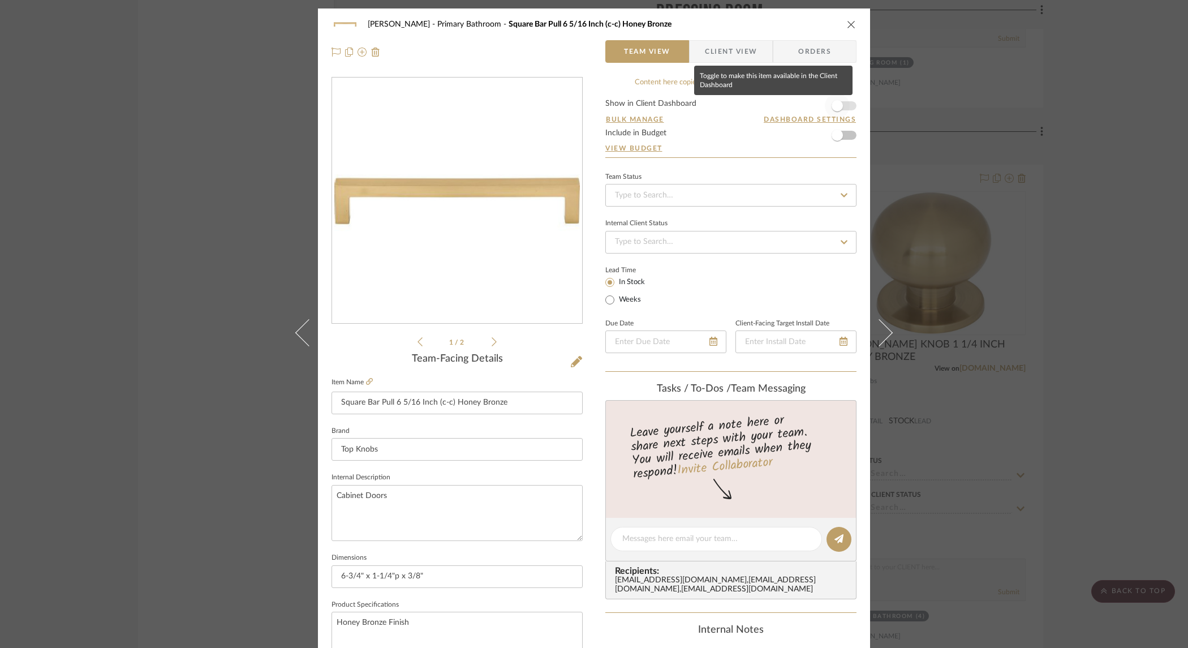
click at [838, 108] on span "button" at bounding box center [837, 105] width 11 height 11
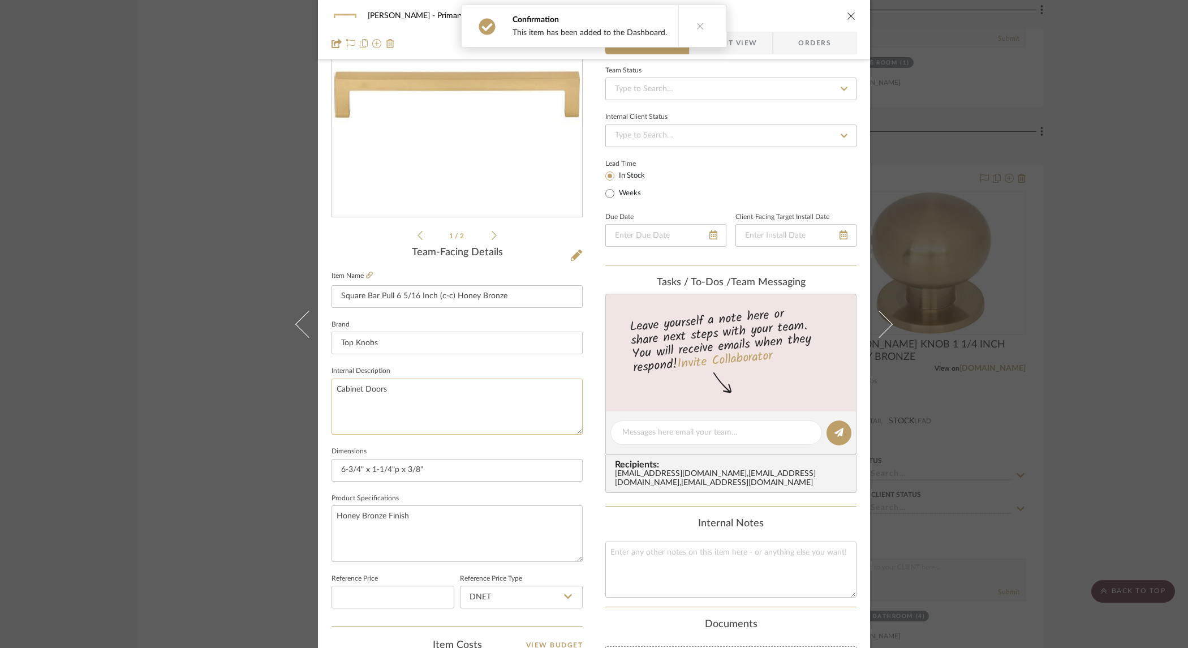
scroll to position [109, 0]
click at [332, 383] on textarea "Cabinet Doors" at bounding box center [457, 404] width 251 height 56
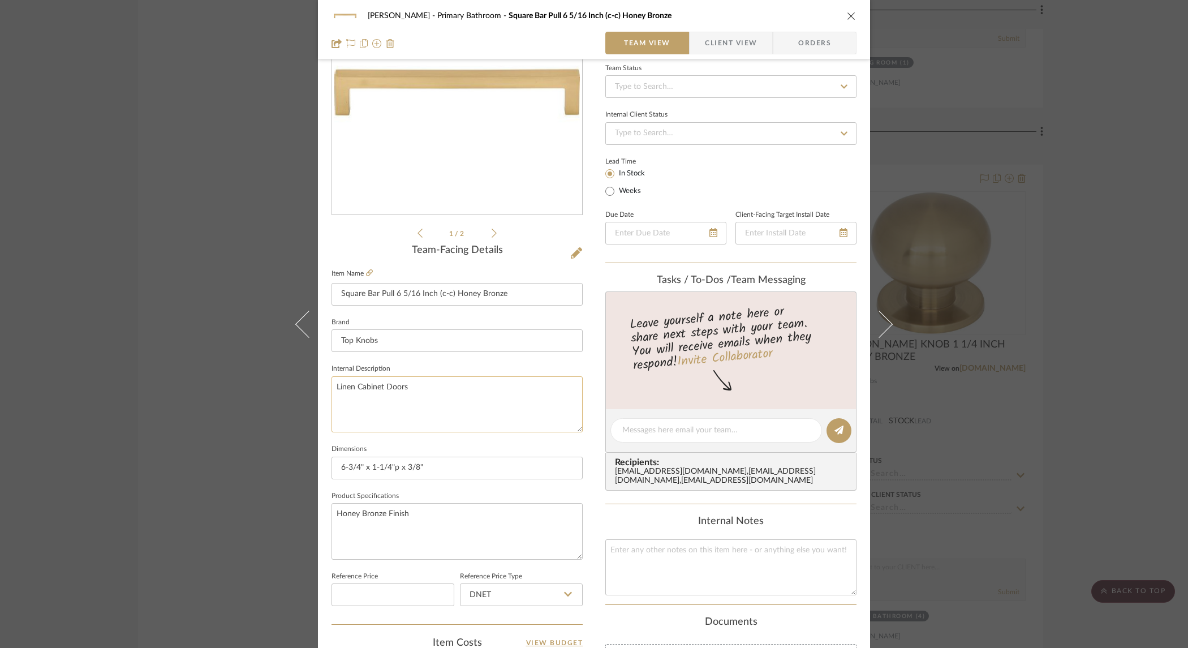
click at [422, 384] on textarea "Linen Cabinet Doors" at bounding box center [457, 404] width 251 height 56
type textarea "Linen Cabinet Doors - Lower"
click at [585, 427] on div "Ostrom, Jim Primary Bathroom Square Bar Pull 6 5/16 Inch (c-c) Honey Bronze Tea…" at bounding box center [594, 422] width 552 height 1045
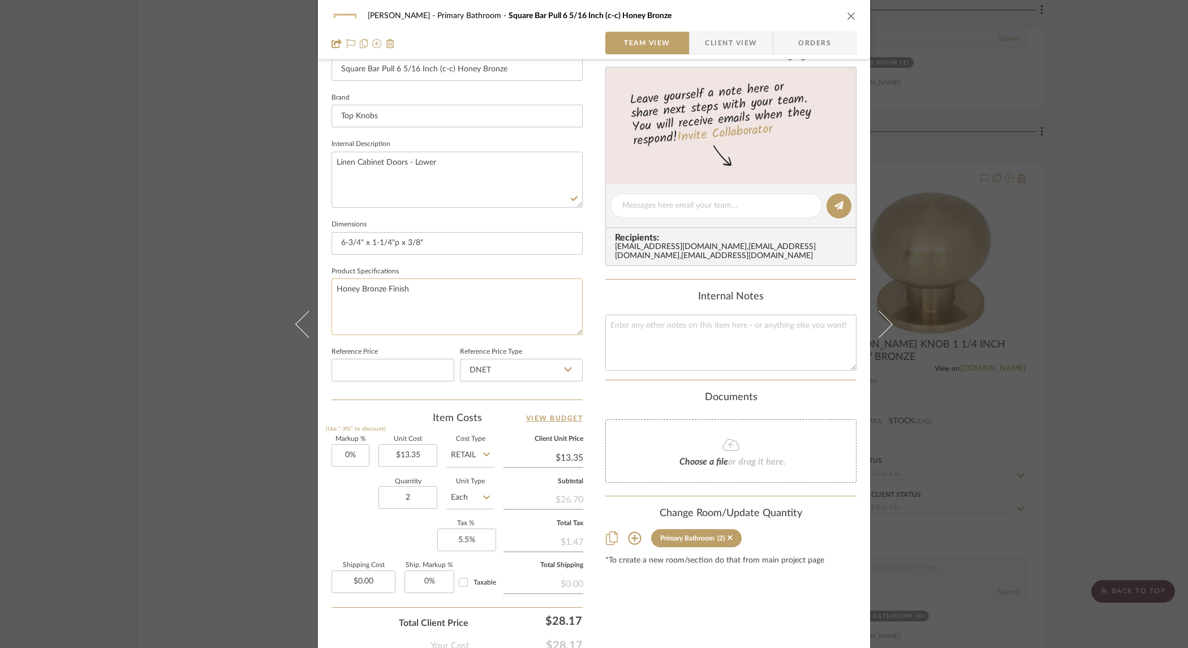
scroll to position [404, 0]
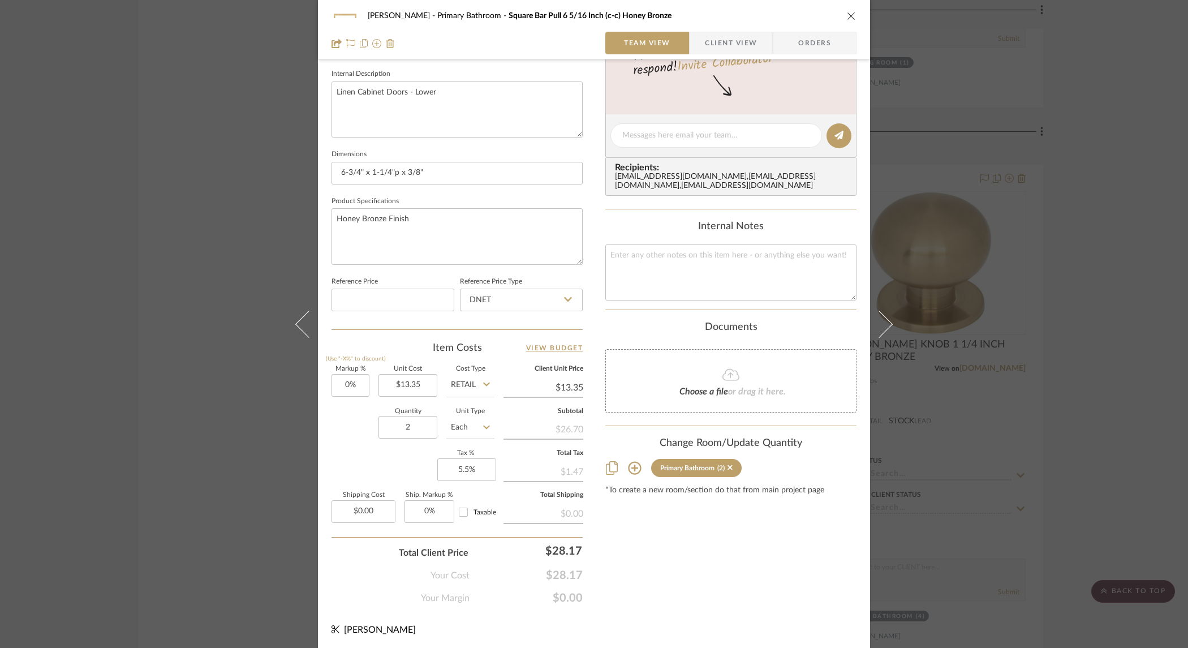
drag, startPoint x: 848, startPoint y: 14, endPoint x: 844, endPoint y: 29, distance: 15.1
click at [848, 14] on icon "close" at bounding box center [851, 15] width 9 height 9
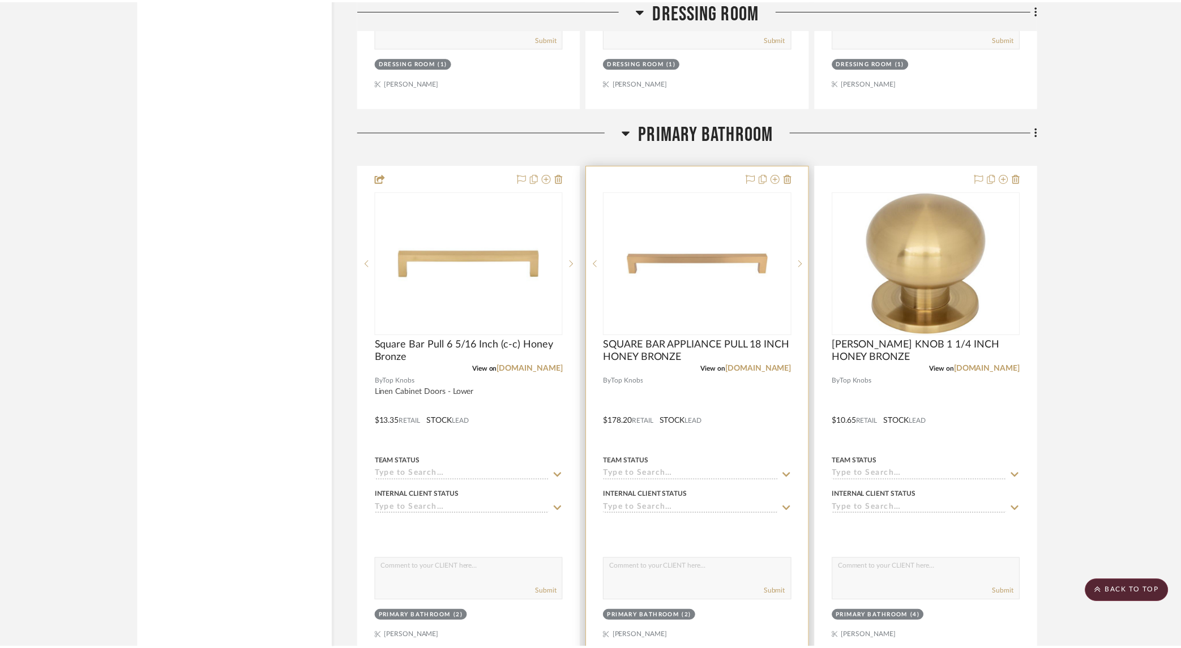
scroll to position [3868, 0]
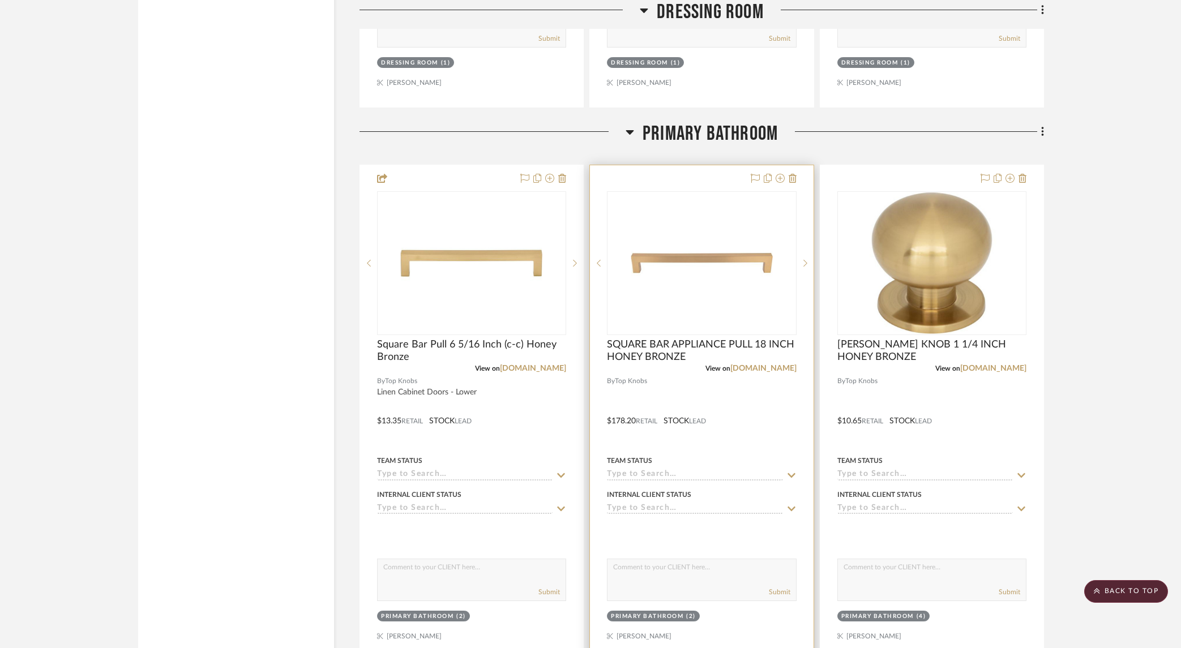
click at [770, 384] on div at bounding box center [701, 412] width 223 height 495
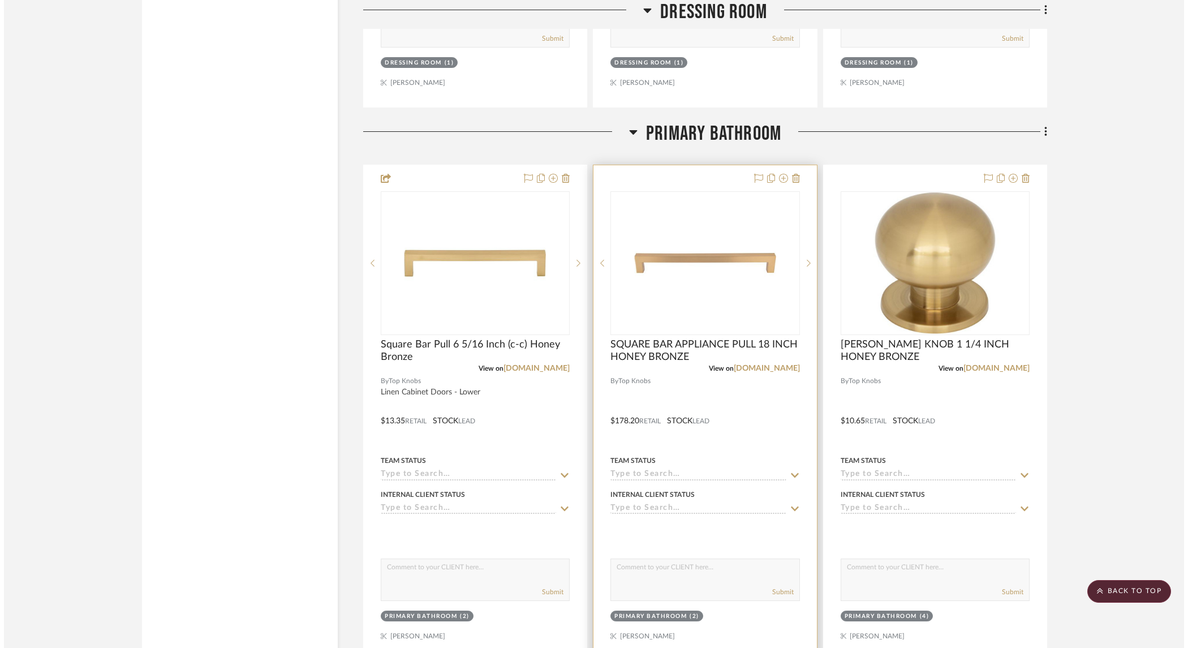
scroll to position [0, 0]
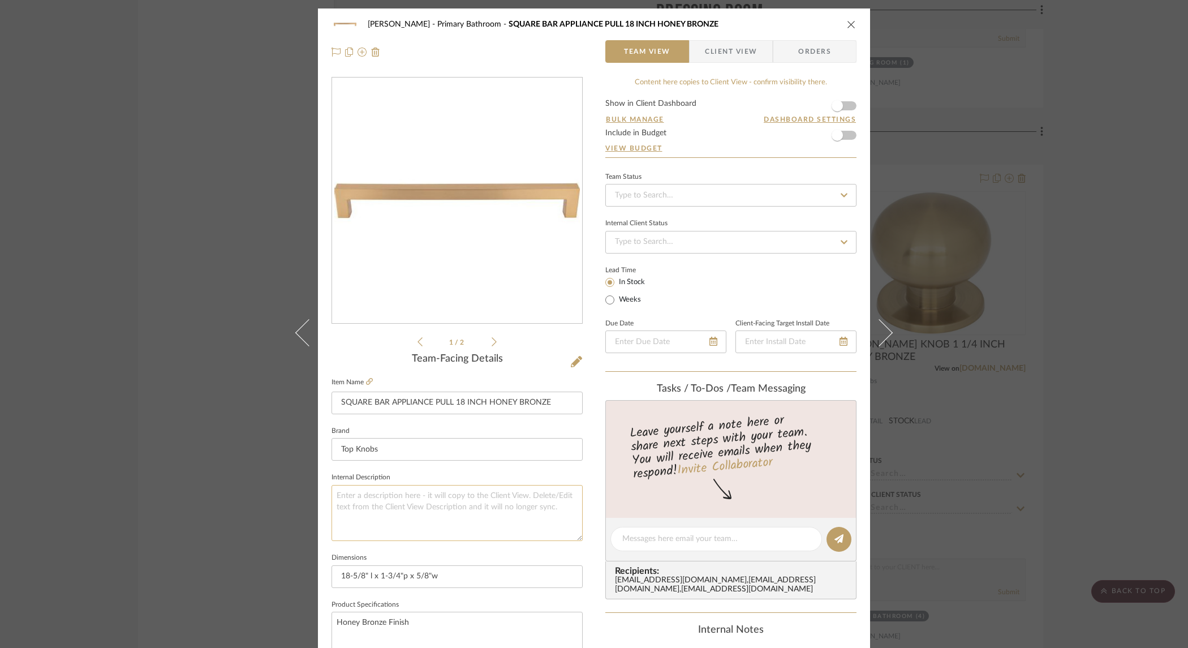
click at [379, 500] on textarea at bounding box center [457, 513] width 251 height 56
click at [727, 55] on span "Client View" at bounding box center [731, 51] width 52 height 23
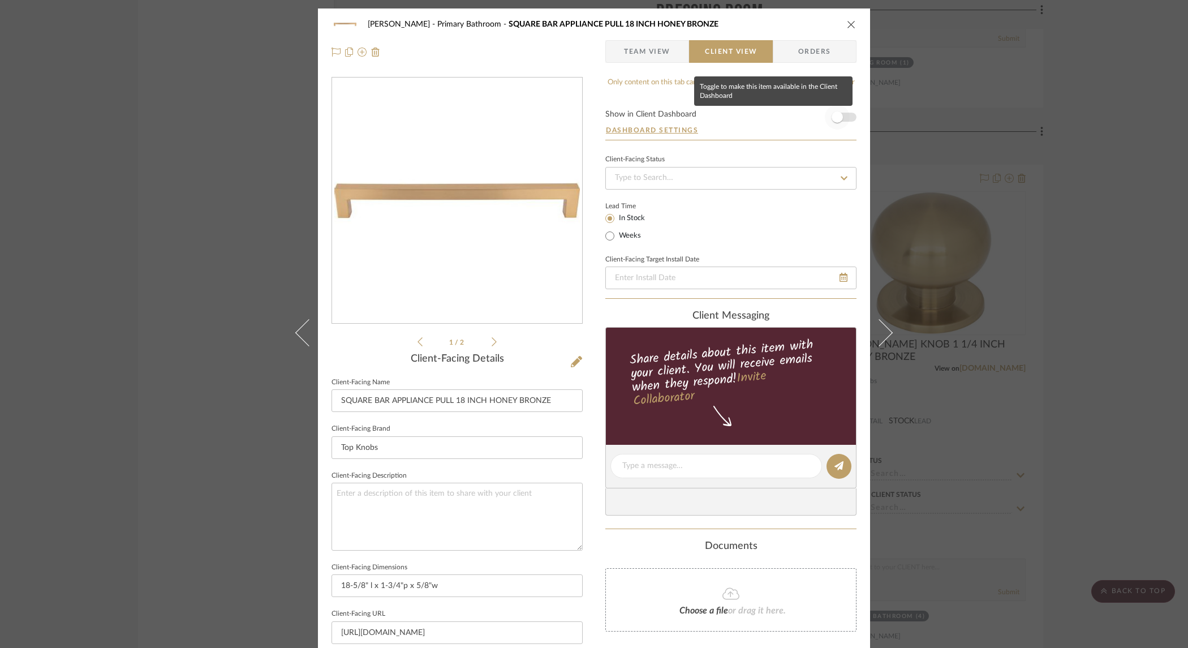
click at [836, 116] on span "button" at bounding box center [837, 116] width 11 height 11
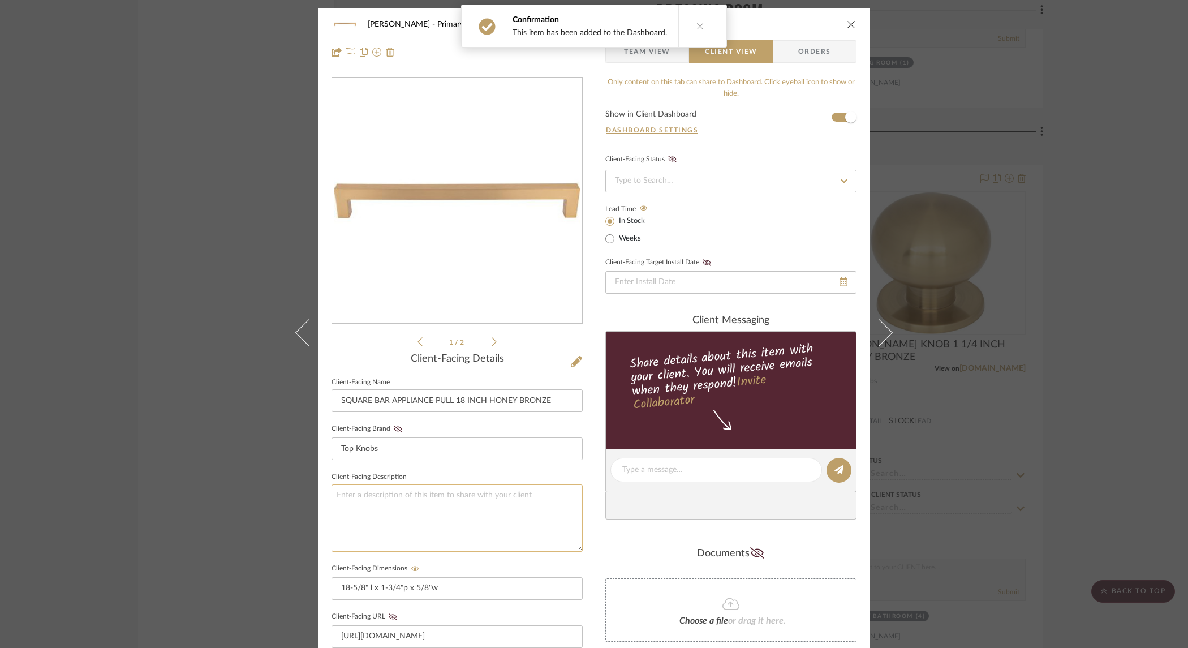
click at [407, 494] on textarea at bounding box center [457, 517] width 251 height 67
type textarea "Linen Cabinet - Upper Doors"
click at [805, 248] on div "Client-Facing Status Lead Time In Stock Weeks Client-Facing Target Install Date" at bounding box center [731, 228] width 251 height 152
click at [847, 24] on icon "close" at bounding box center [851, 24] width 9 height 9
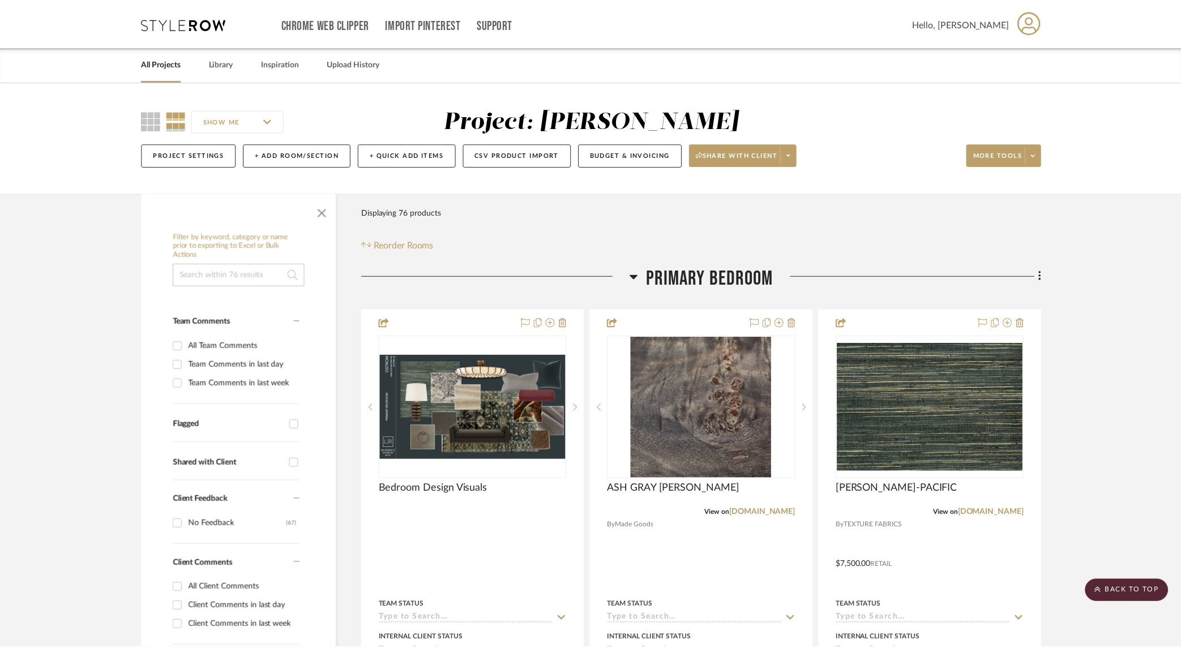
scroll to position [3868, 0]
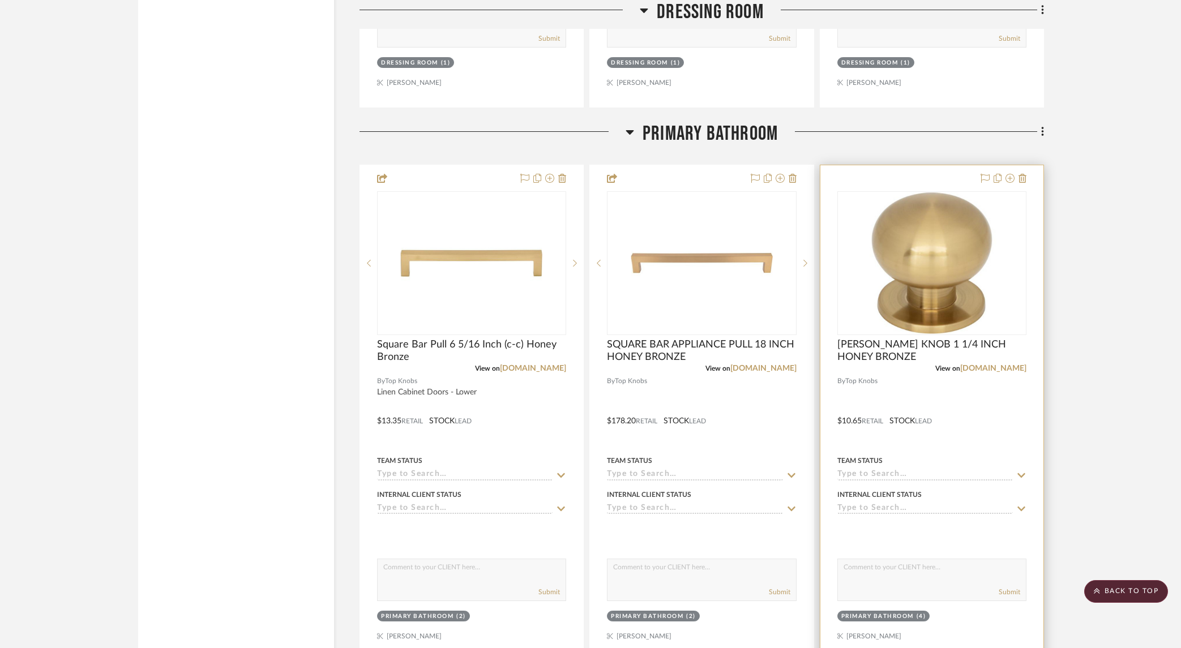
click at [977, 400] on div at bounding box center [931, 412] width 223 height 495
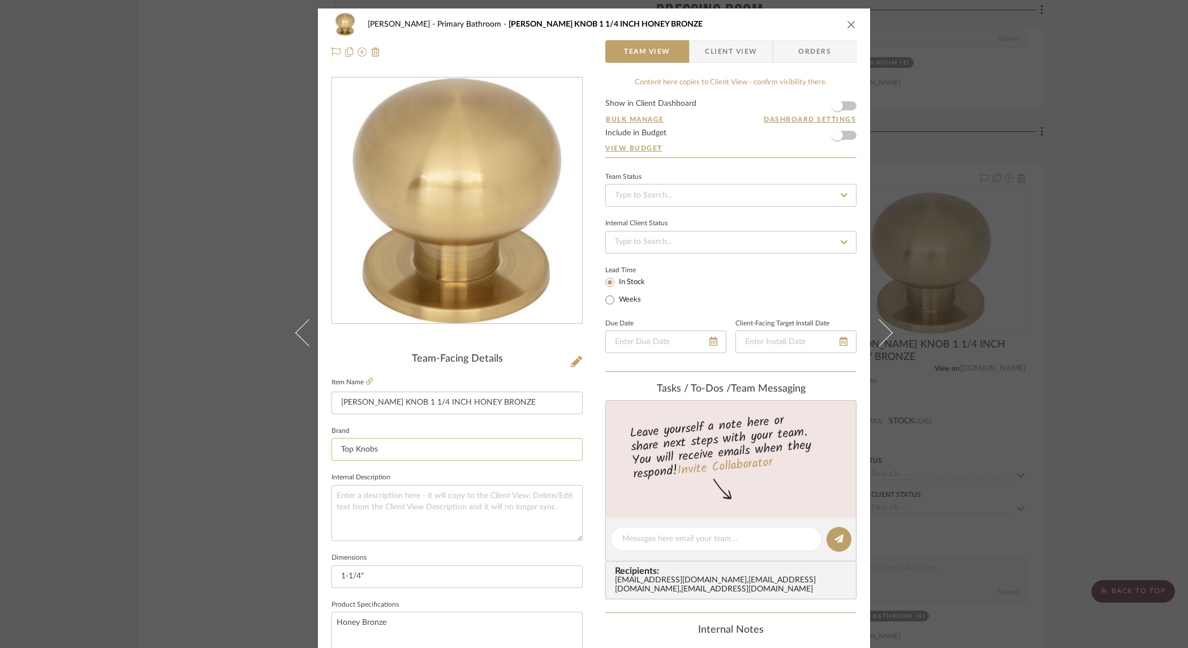
scroll to position [1, 0]
click at [832, 105] on span "button" at bounding box center [837, 105] width 11 height 11
drag, startPoint x: 735, startPoint y: 53, endPoint x: 694, endPoint y: 144, distance: 99.8
click at [735, 53] on span "Client View" at bounding box center [731, 51] width 52 height 23
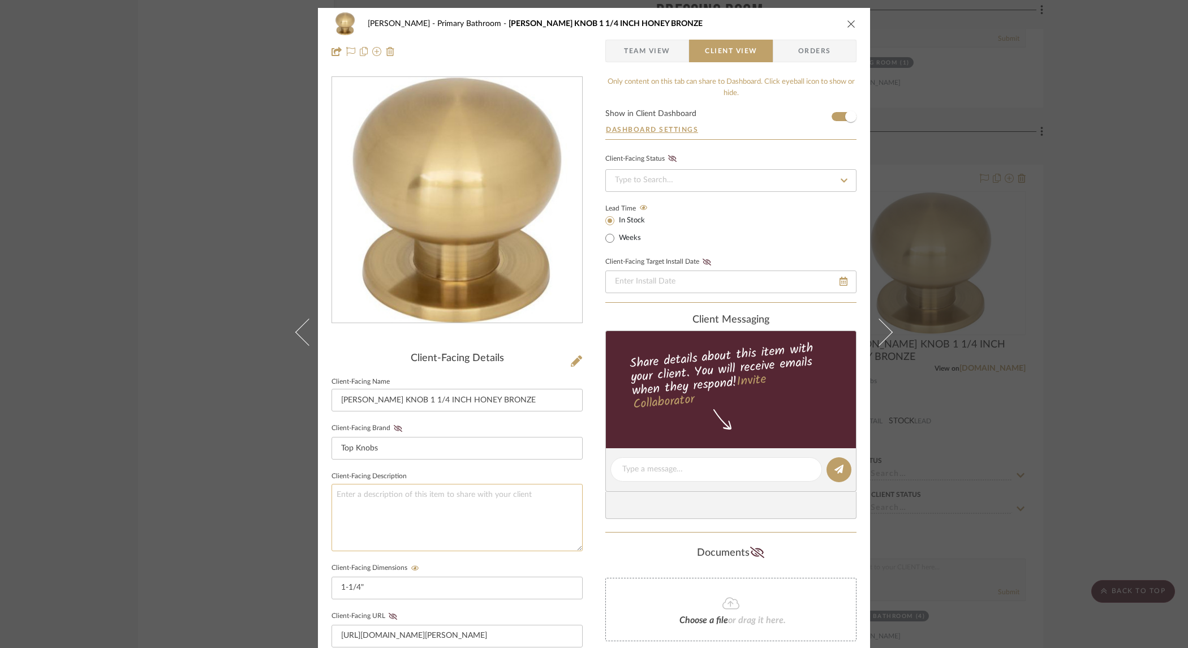
click at [378, 489] on textarea at bounding box center [457, 517] width 251 height 67
type textarea "Vanity Cabinet Doors"
click at [587, 483] on div "Ostrom, Jim Primary Bathroom LAMBERT KNOB 1 1/4 INCH HONEY BRONZE Team View Cli…" at bounding box center [594, 479] width 552 height 942
click at [847, 26] on icon "close" at bounding box center [851, 23] width 9 height 9
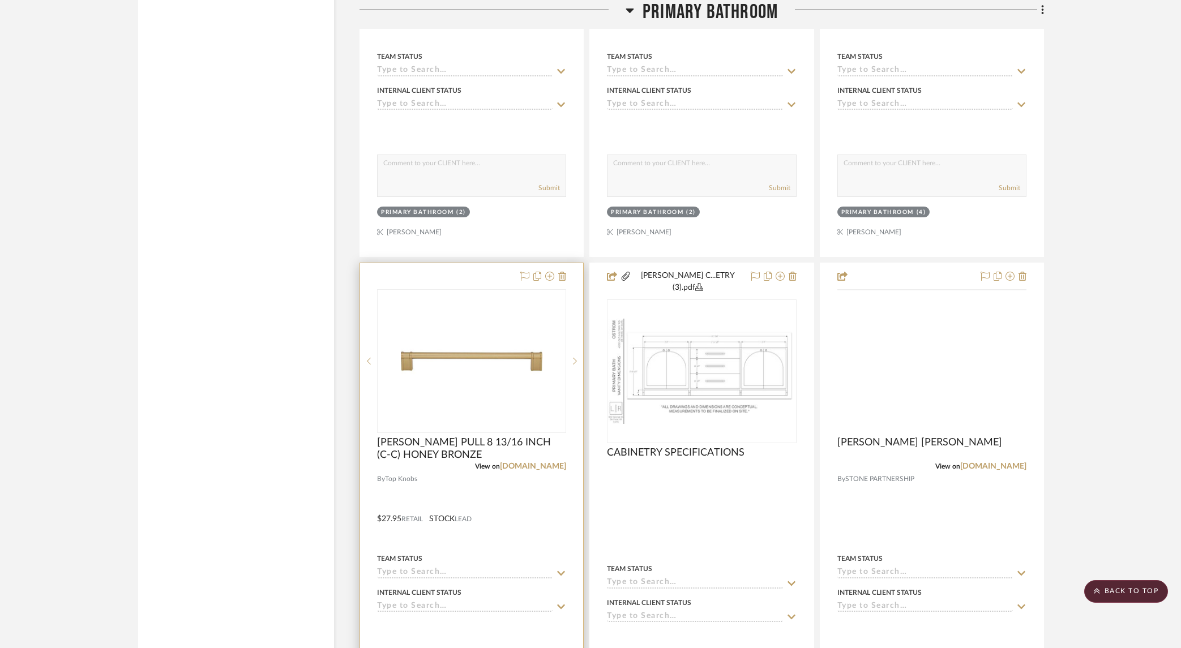
scroll to position [4287, 0]
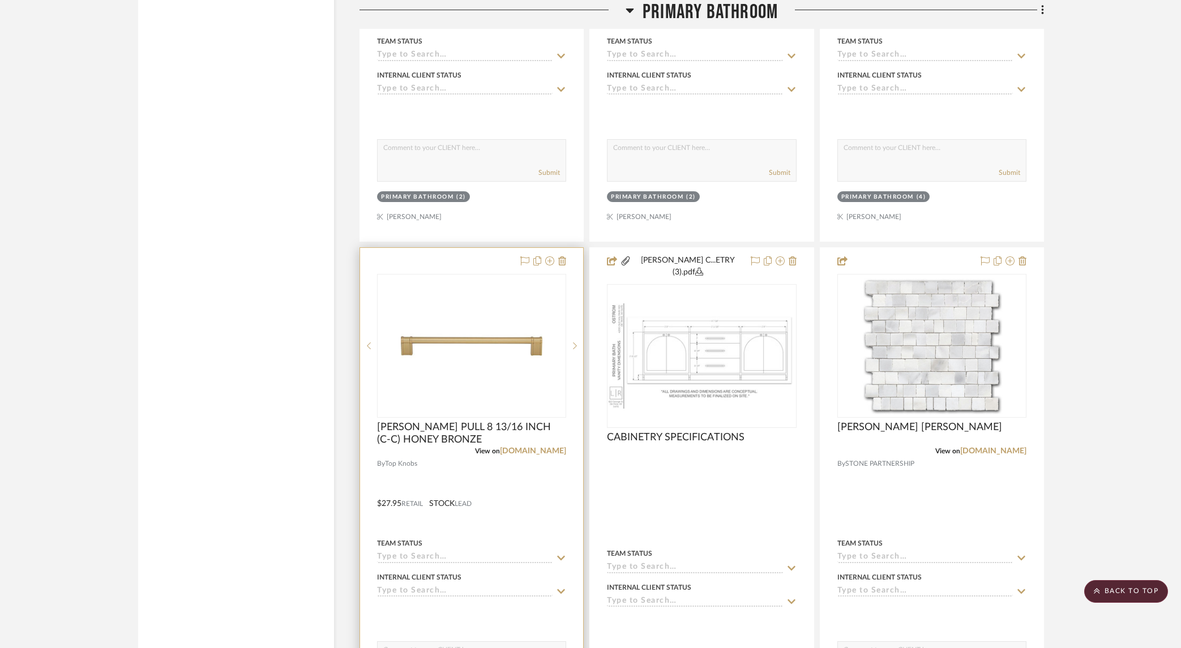
click at [507, 472] on div at bounding box center [471, 500] width 223 height 505
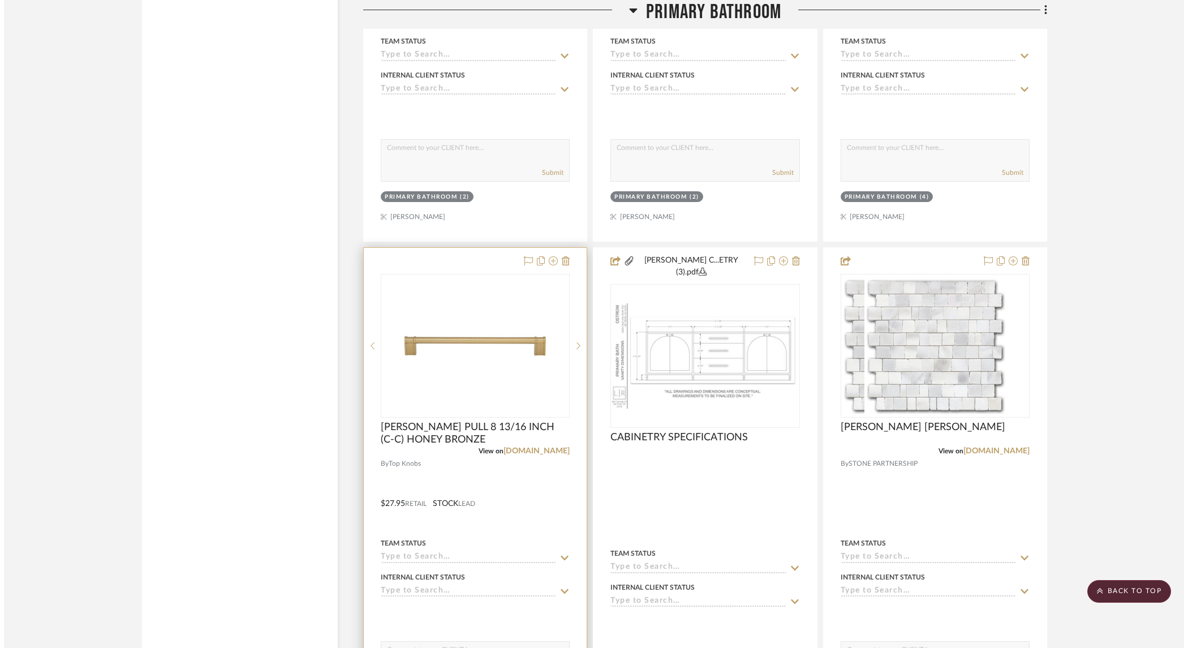
scroll to position [0, 0]
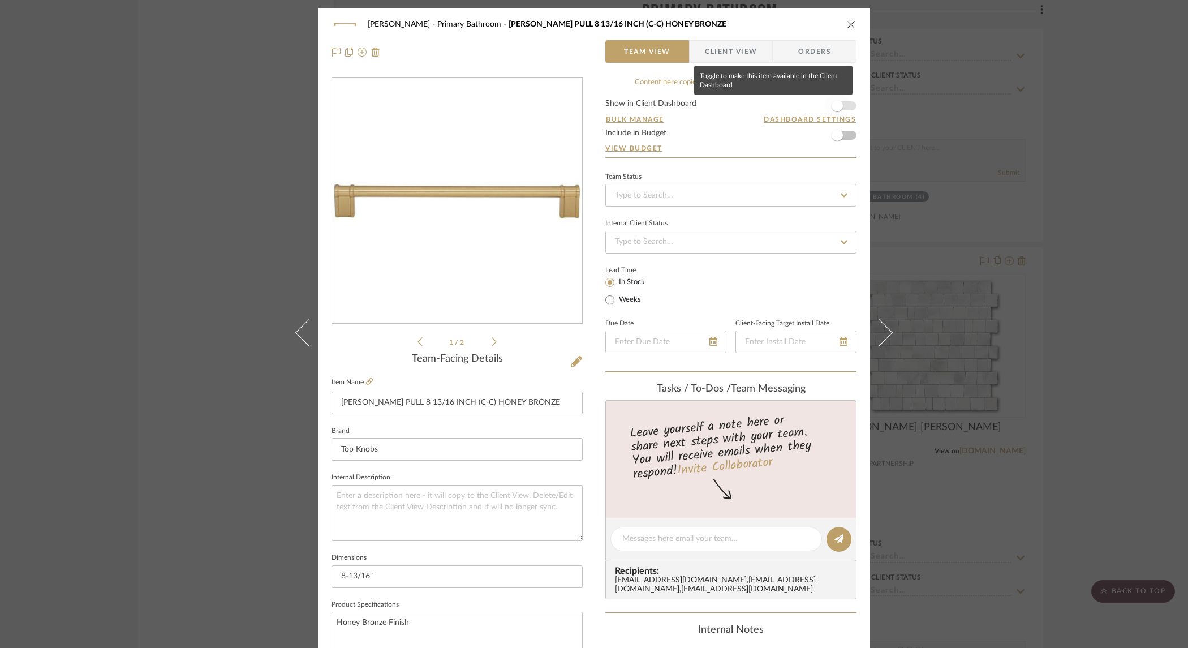
click at [832, 104] on span "button" at bounding box center [837, 105] width 11 height 11
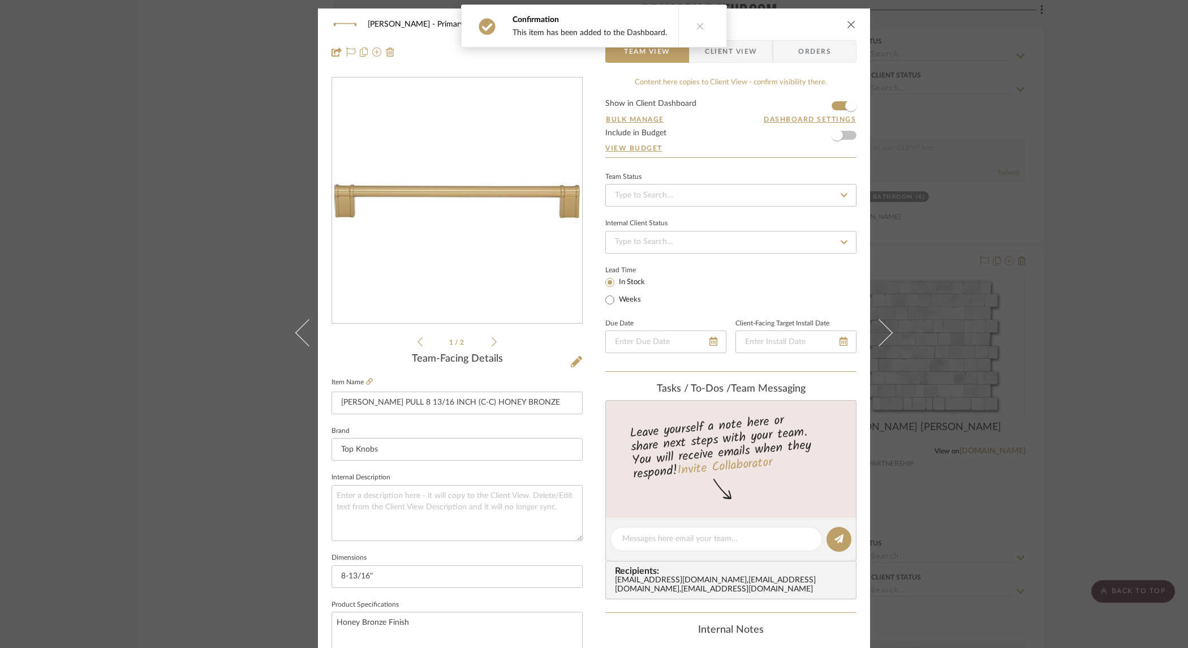
click at [736, 50] on span "Client View" at bounding box center [731, 51] width 52 height 23
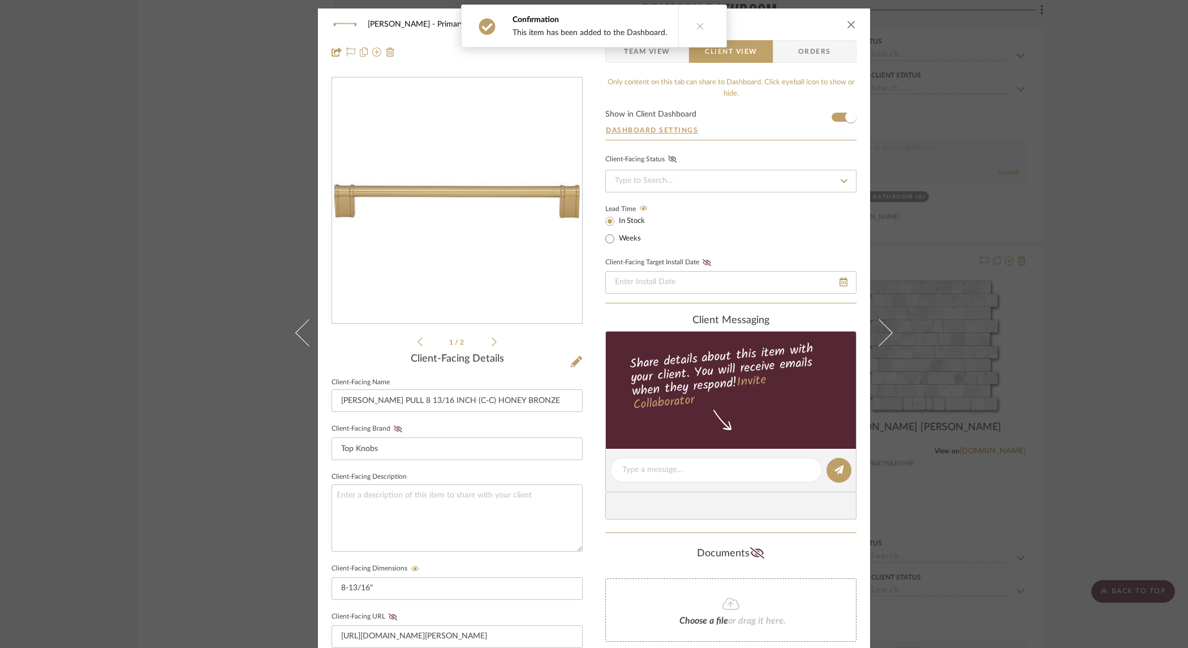
click at [849, 25] on icon "close" at bounding box center [851, 24] width 9 height 9
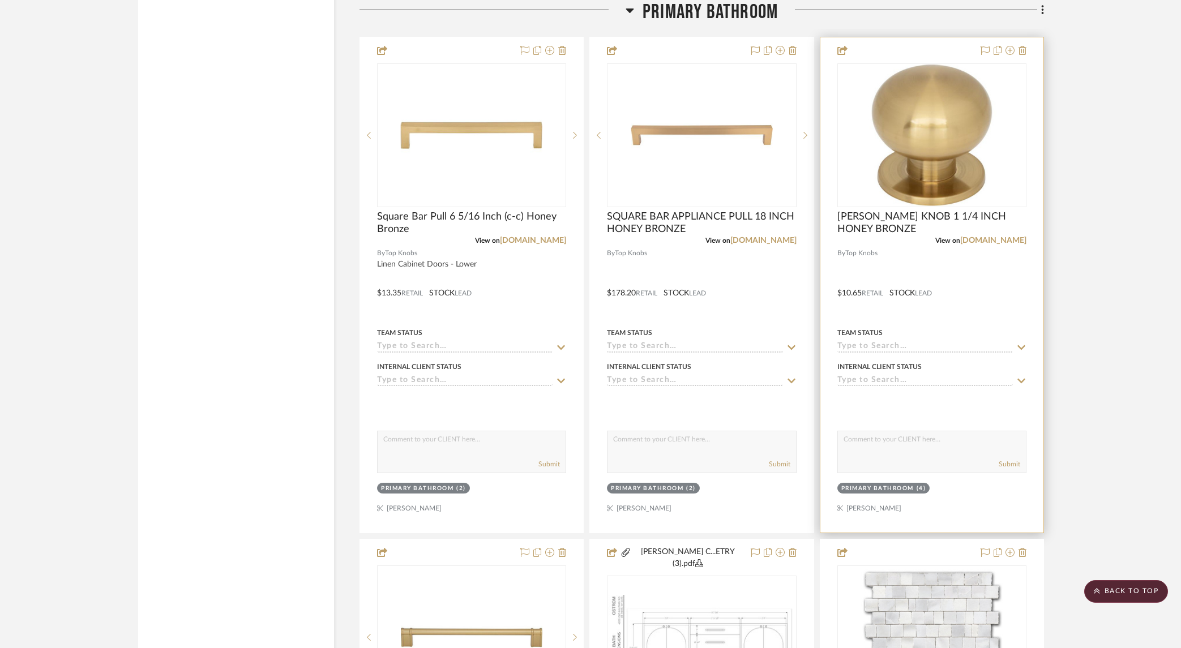
scroll to position [3997, 0]
click at [993, 268] on div at bounding box center [931, 284] width 223 height 495
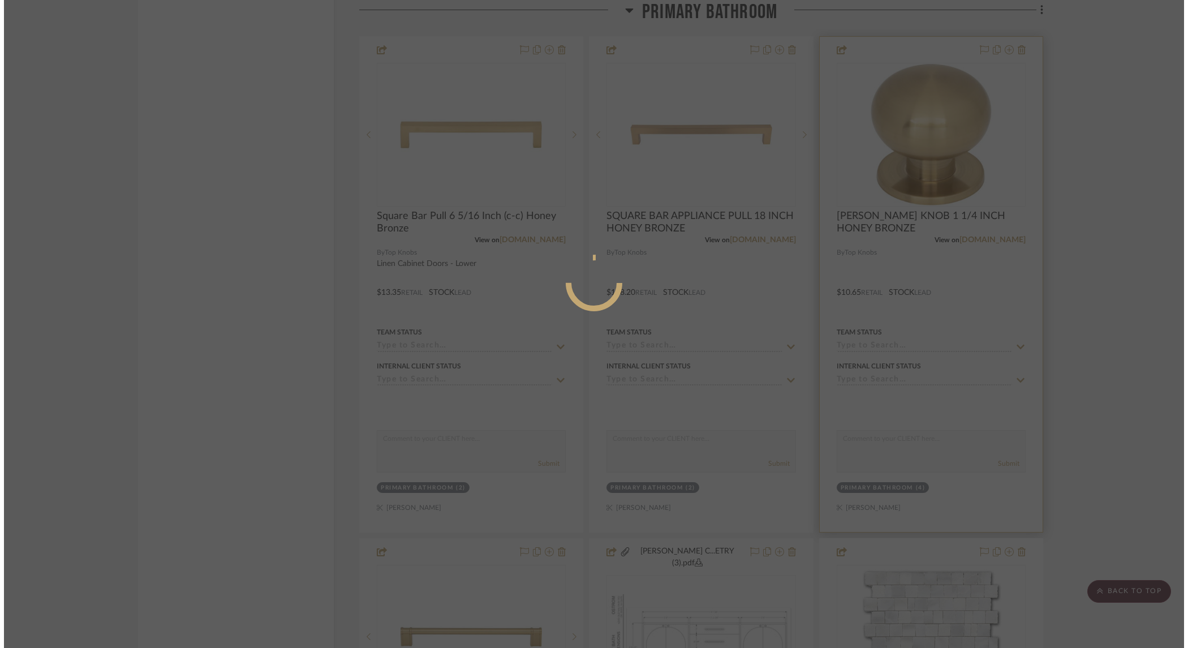
scroll to position [0, 0]
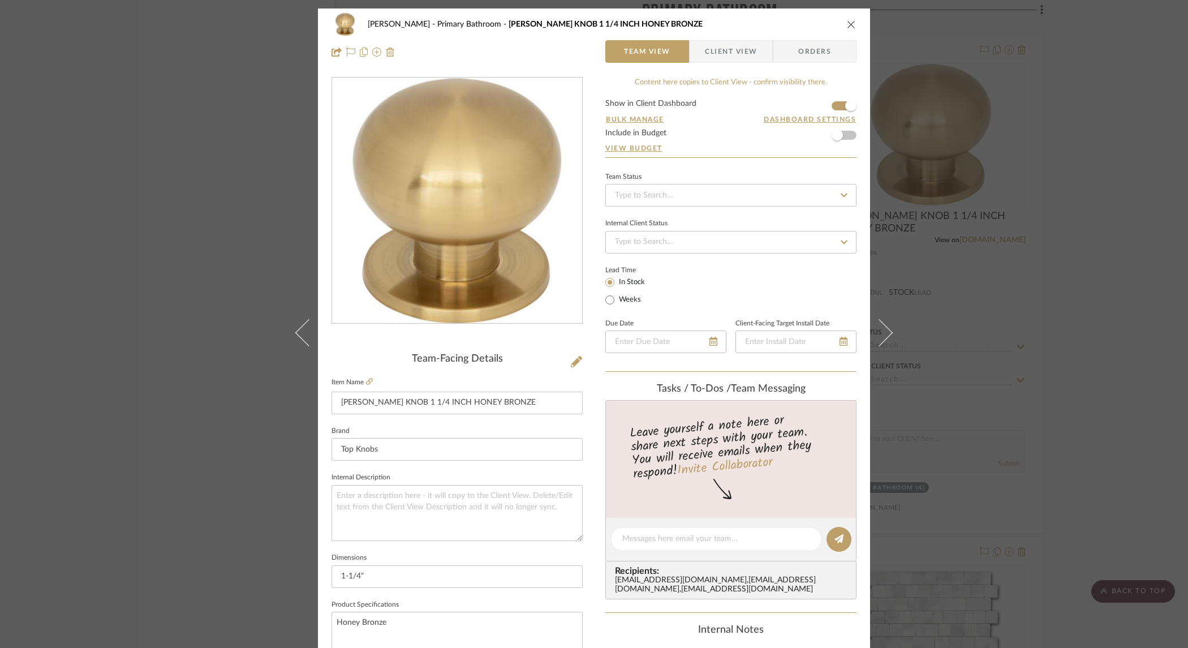
click at [740, 46] on span "Client View" at bounding box center [731, 51] width 52 height 23
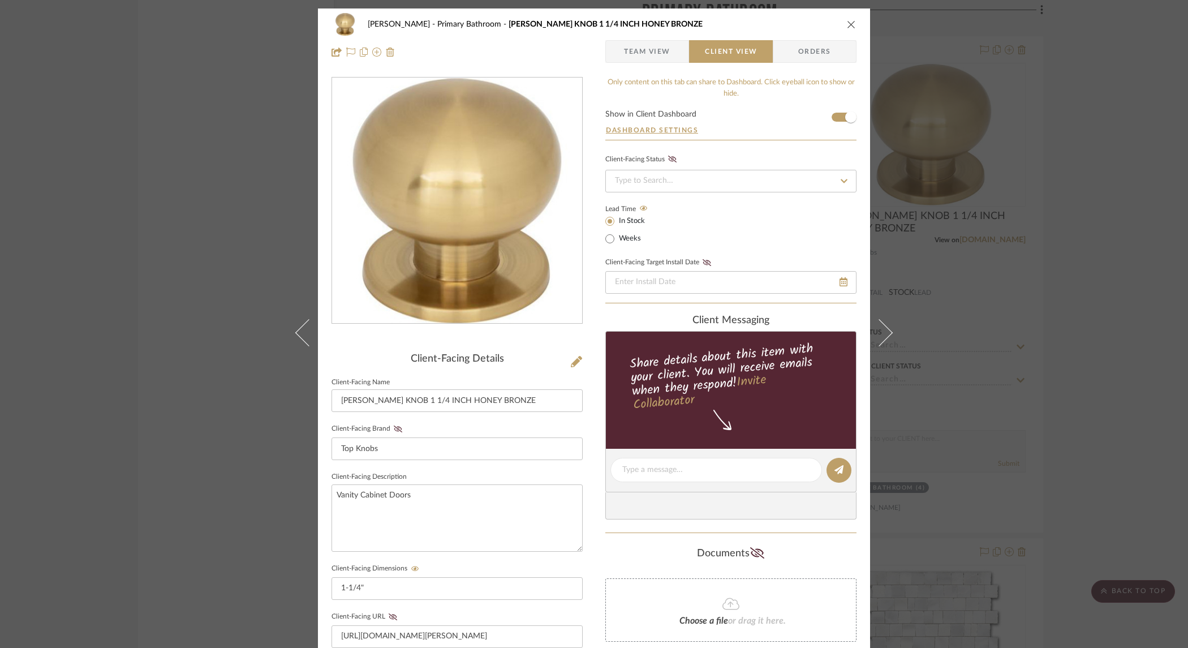
click at [850, 24] on icon "close" at bounding box center [851, 24] width 9 height 9
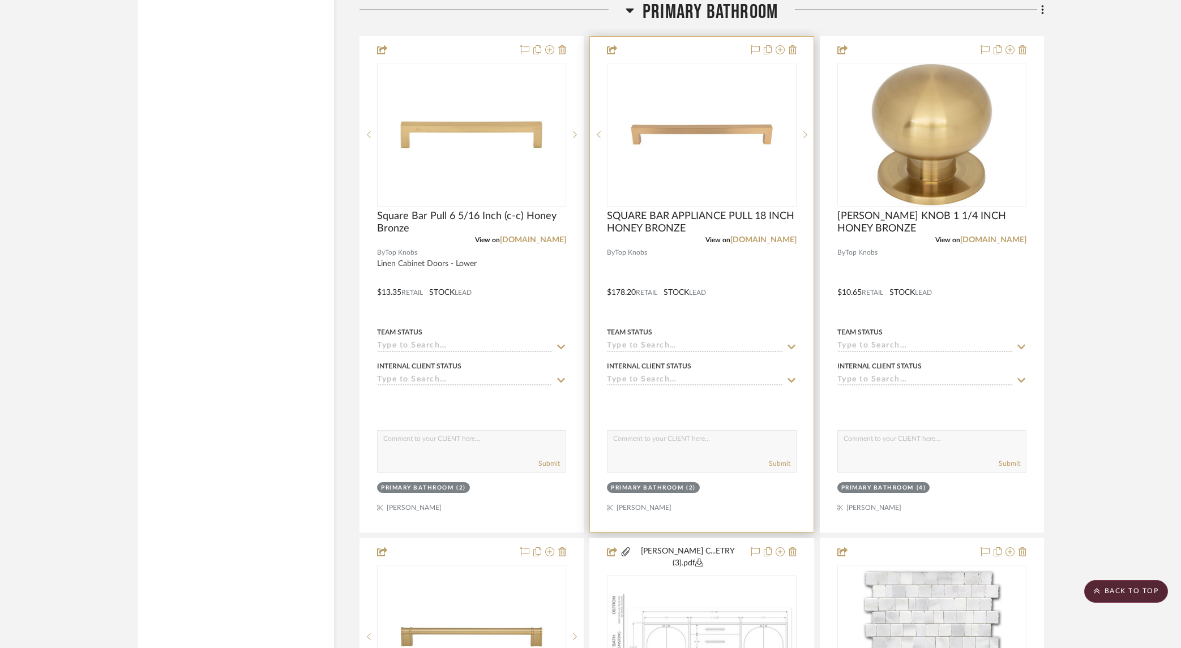
scroll to position [4140, 0]
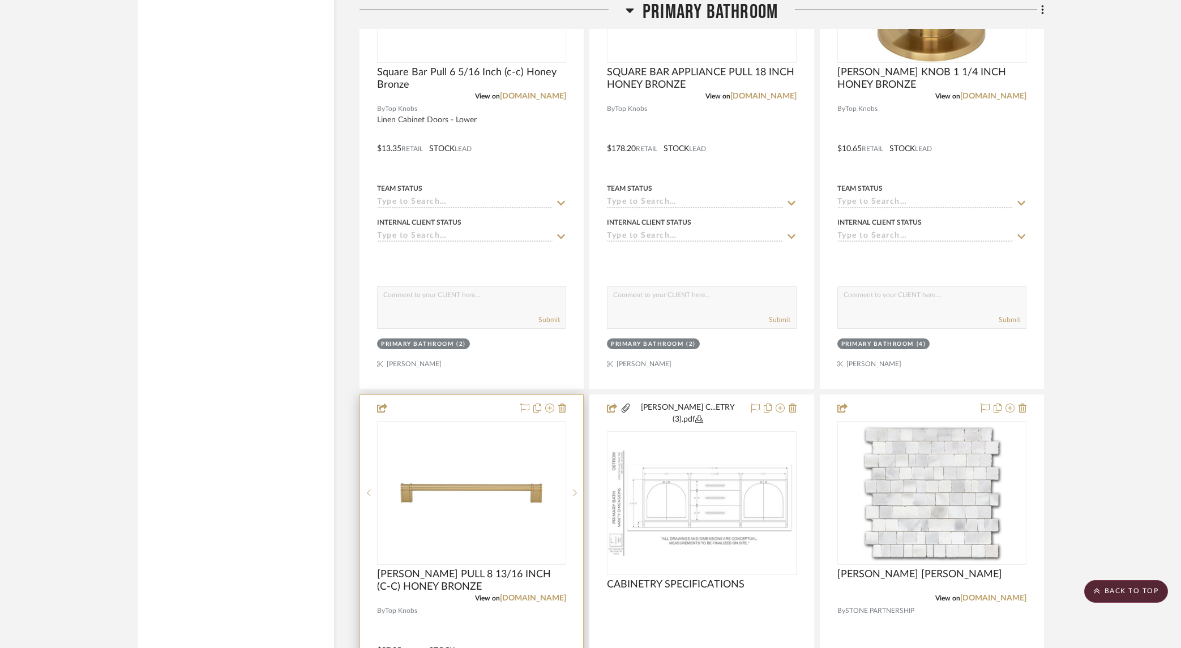
click at [495, 612] on div at bounding box center [471, 647] width 223 height 505
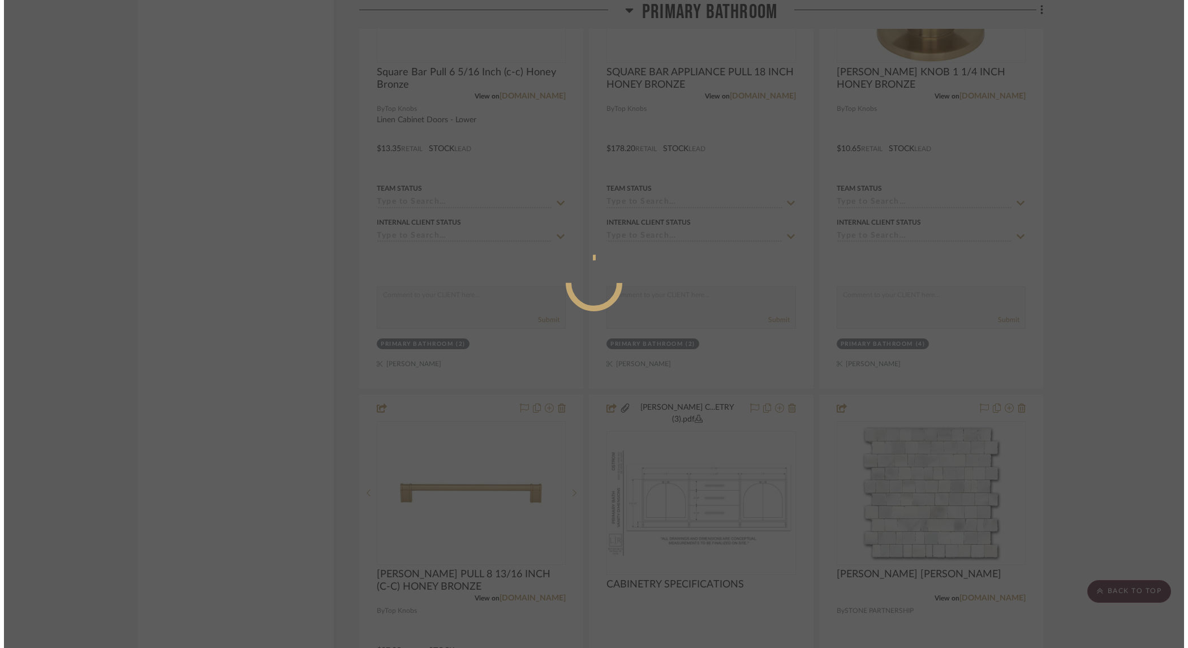
scroll to position [0, 0]
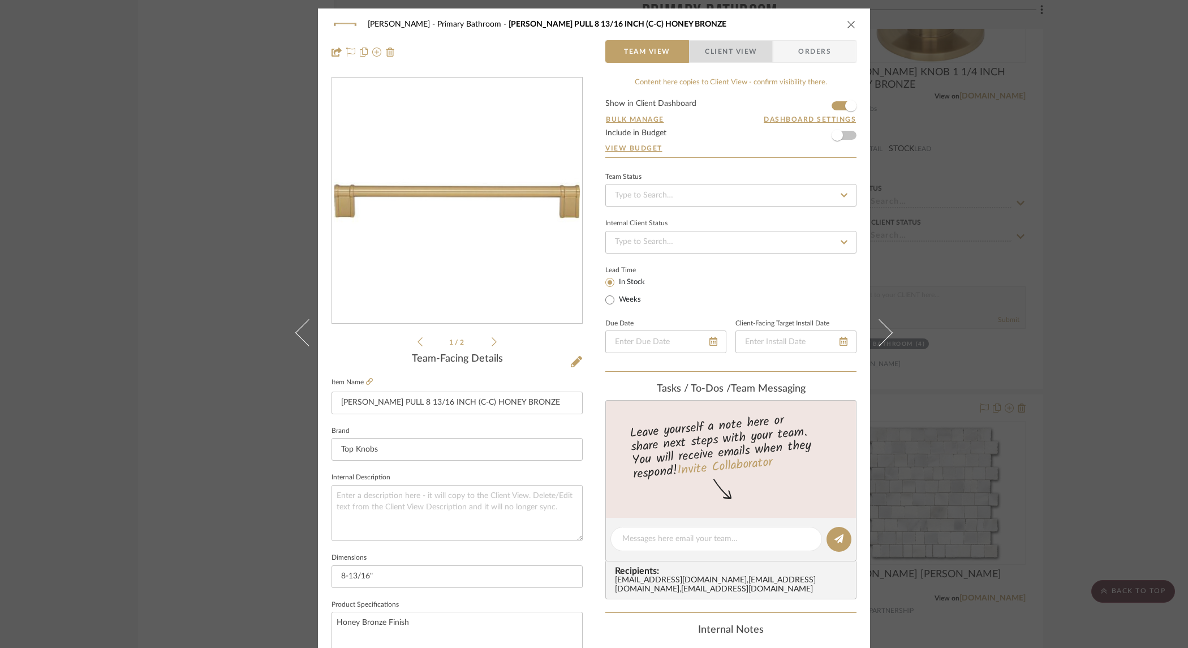
click at [732, 55] on span "Client View" at bounding box center [731, 51] width 52 height 23
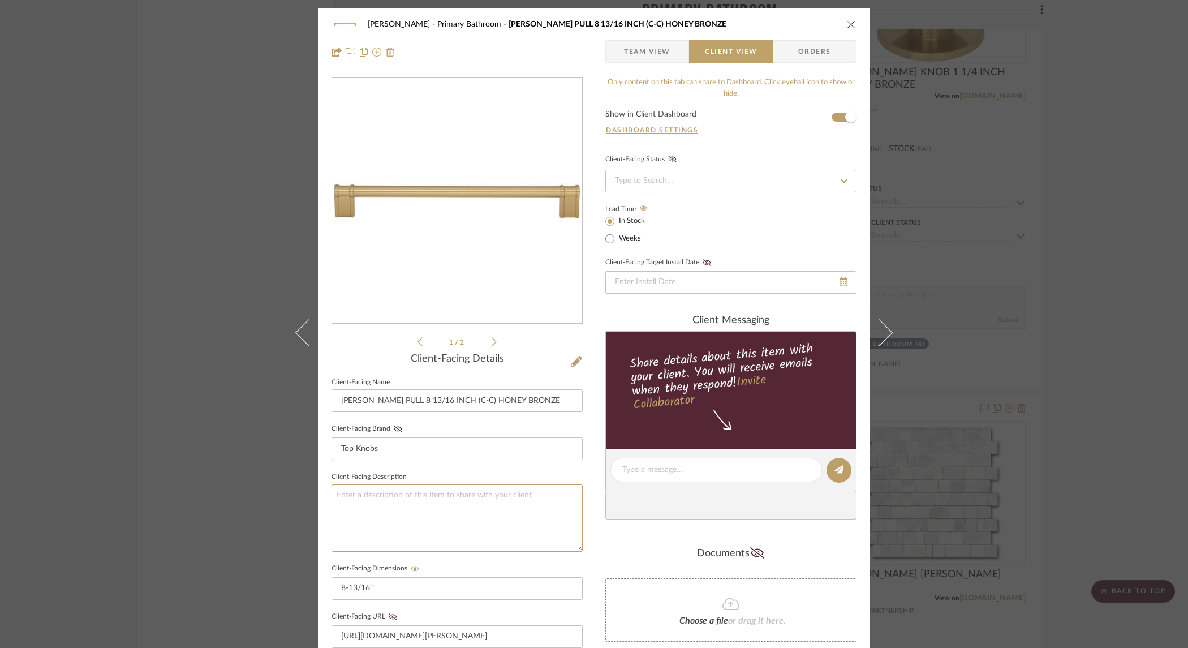
drag, startPoint x: 385, startPoint y: 493, endPoint x: 398, endPoint y: 479, distance: 19.6
click at [385, 493] on textarea at bounding box center [457, 517] width 251 height 67
type textarea "Vanity Cabinet Drawer Pulls"
click at [539, 467] on sr-form-field "Client-Facing Brand Top Knobs" at bounding box center [457, 445] width 251 height 48
click at [847, 20] on icon "close" at bounding box center [851, 24] width 9 height 9
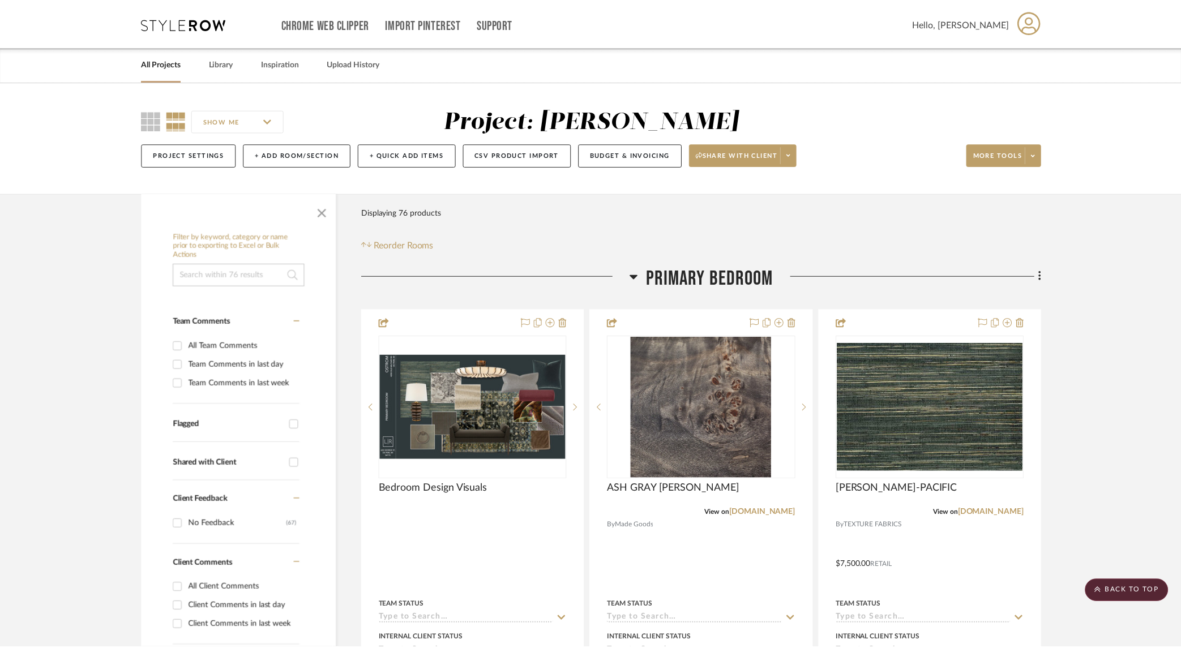
scroll to position [4140, 0]
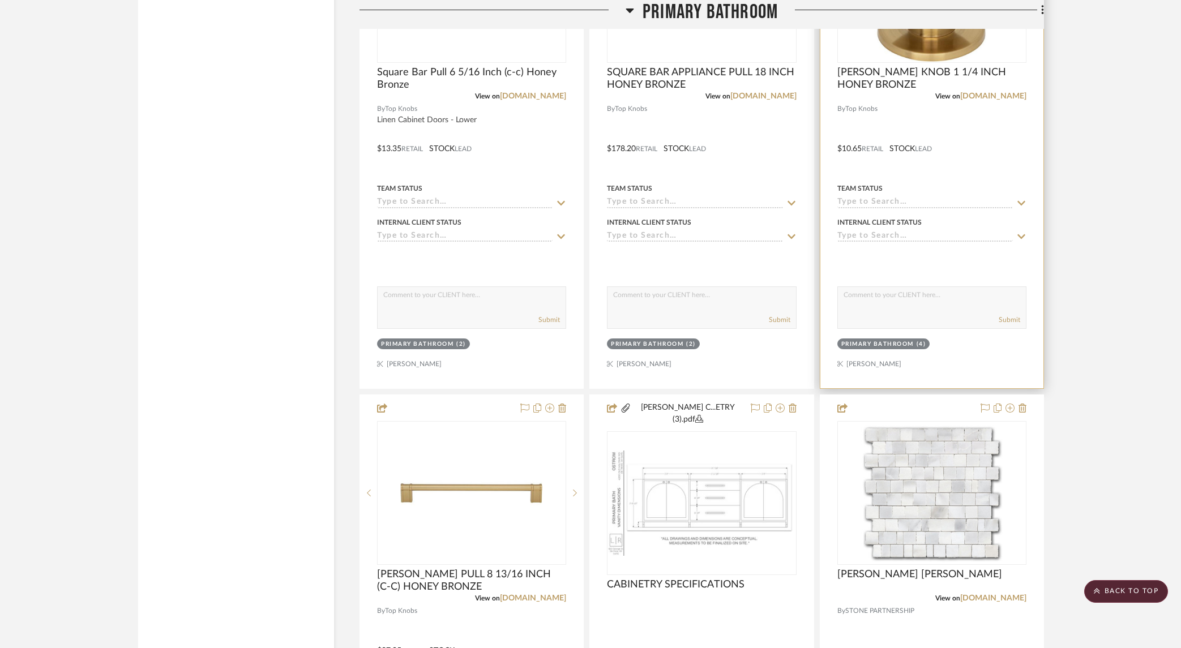
click at [950, 337] on div "Primary Bathroom (4)" at bounding box center [931, 345] width 191 height 16
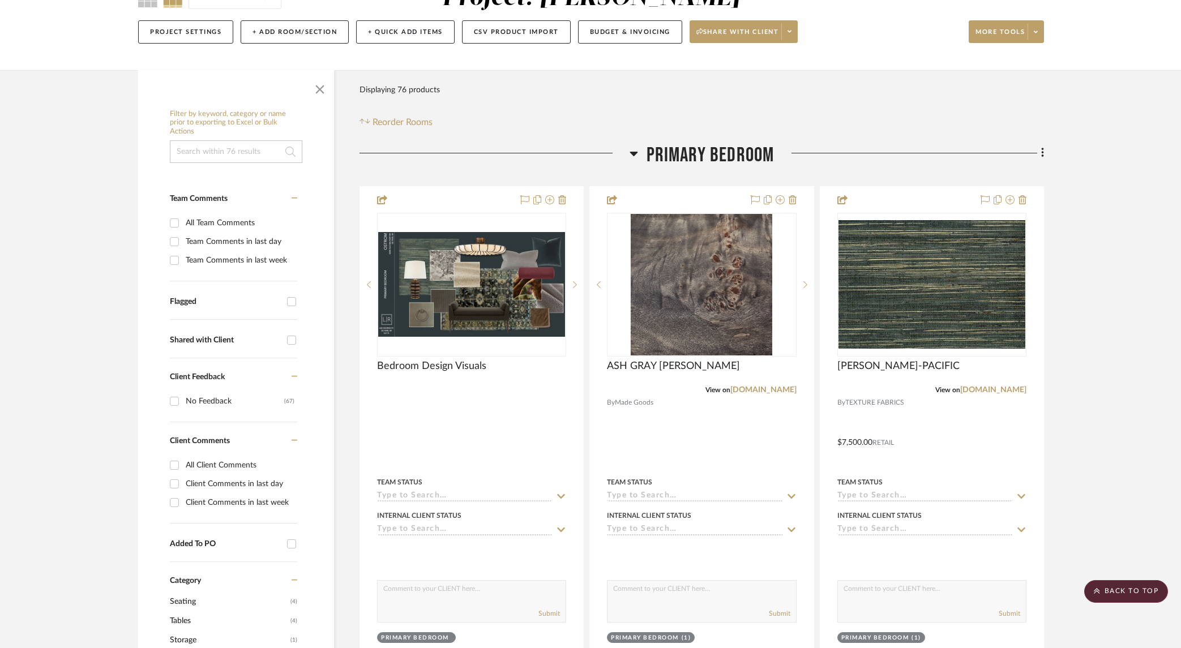
scroll to position [0, 0]
